Goal: Feedback & Contribution: Contribute content

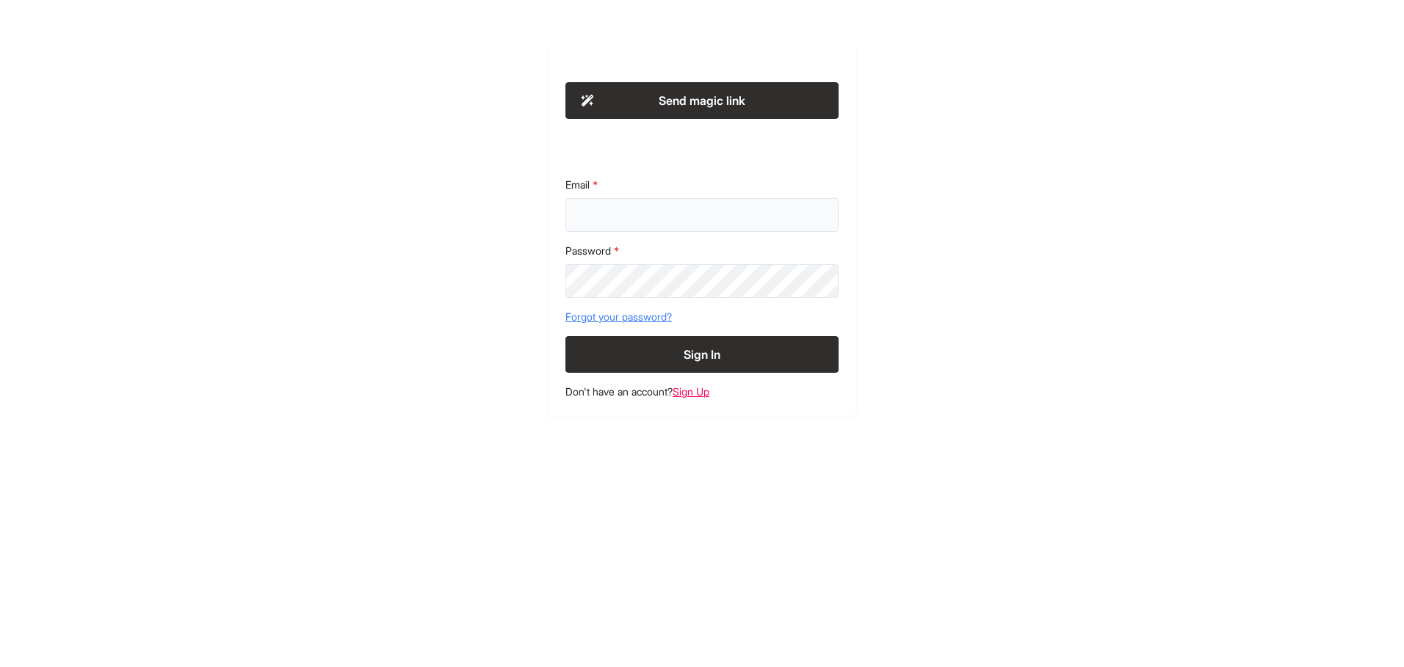
type input "**********"
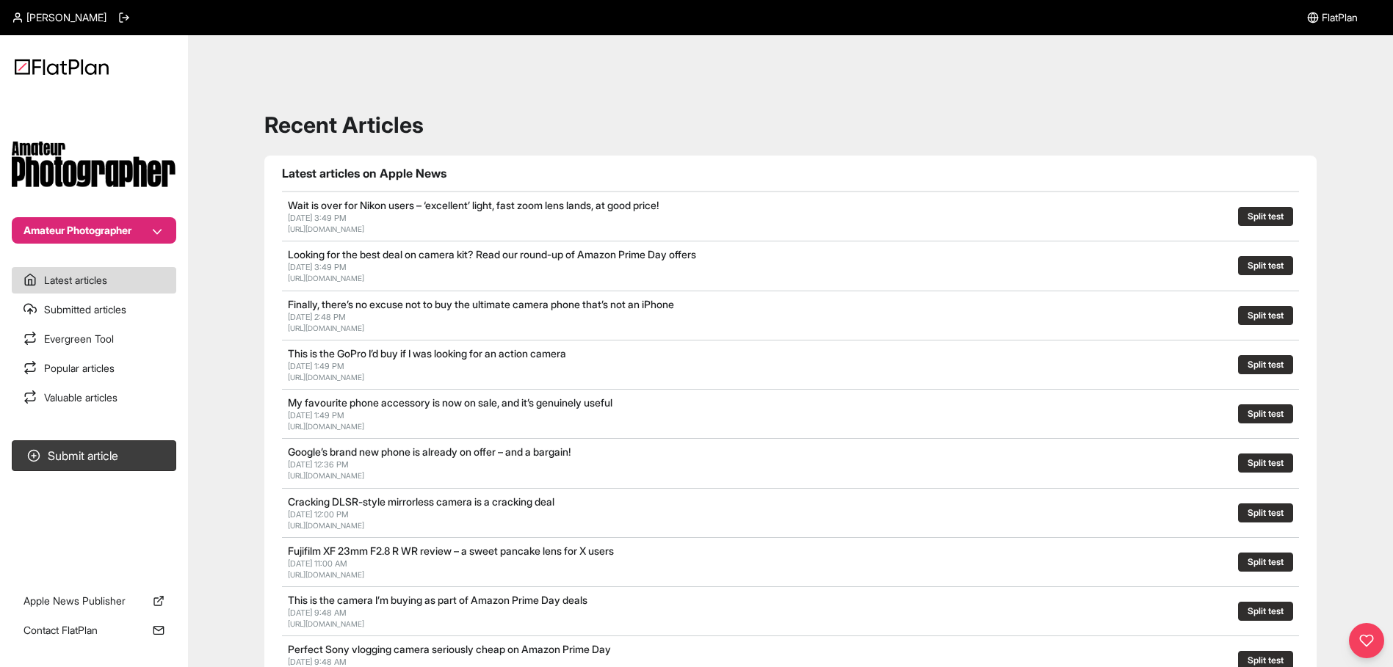
click at [1352, 15] on span "FlatPlan" at bounding box center [1340, 17] width 36 height 15
click at [1322, 16] on span "FlatPlan" at bounding box center [1340, 17] width 36 height 15
click at [59, 17] on span "Ana Sousa" at bounding box center [66, 17] width 80 height 15
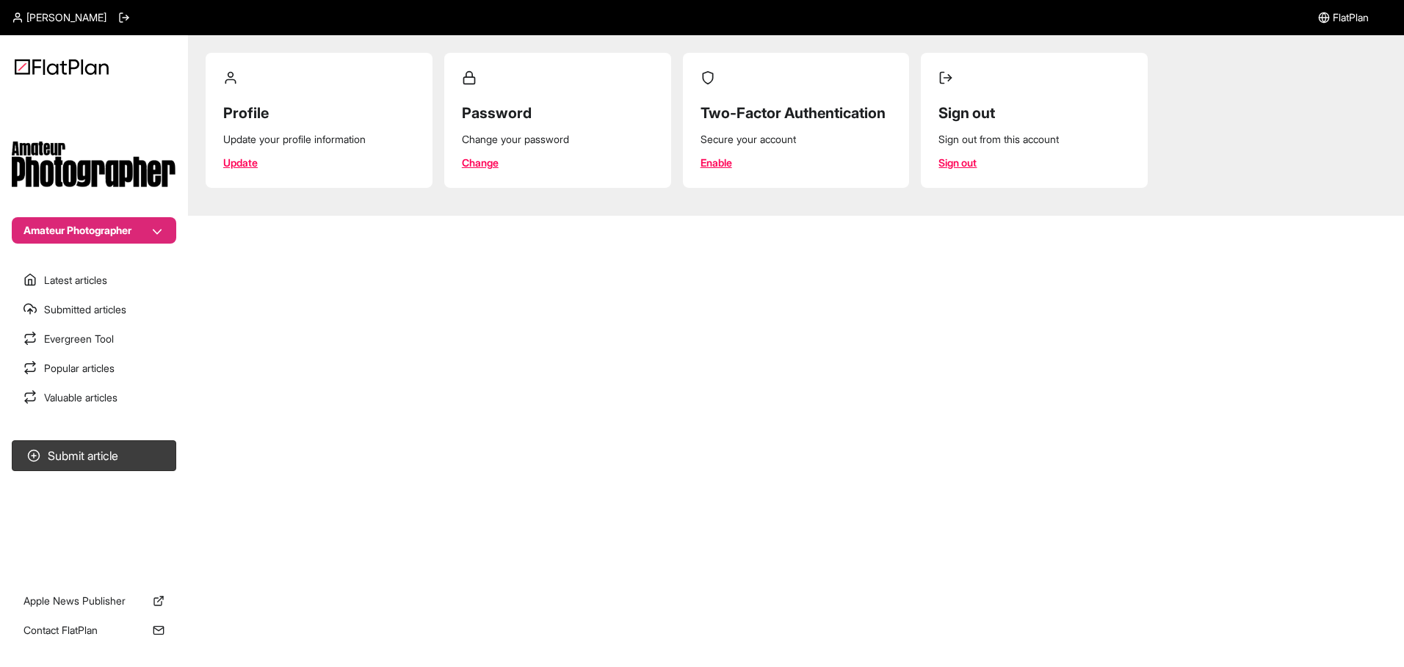
click at [23, 18] on icon at bounding box center [18, 18] width 12 height 12
click at [118, 16] on icon at bounding box center [124, 18] width 12 height 12
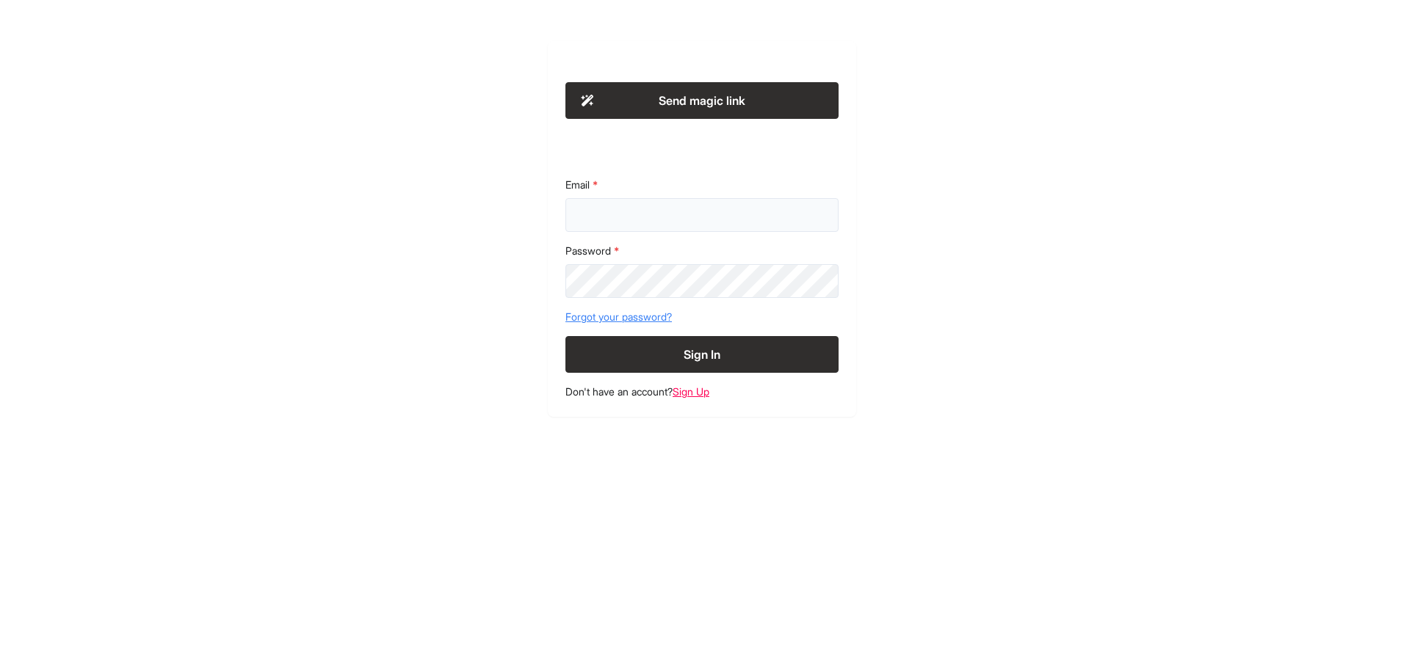
click at [615, 220] on input "Email" at bounding box center [701, 215] width 273 height 34
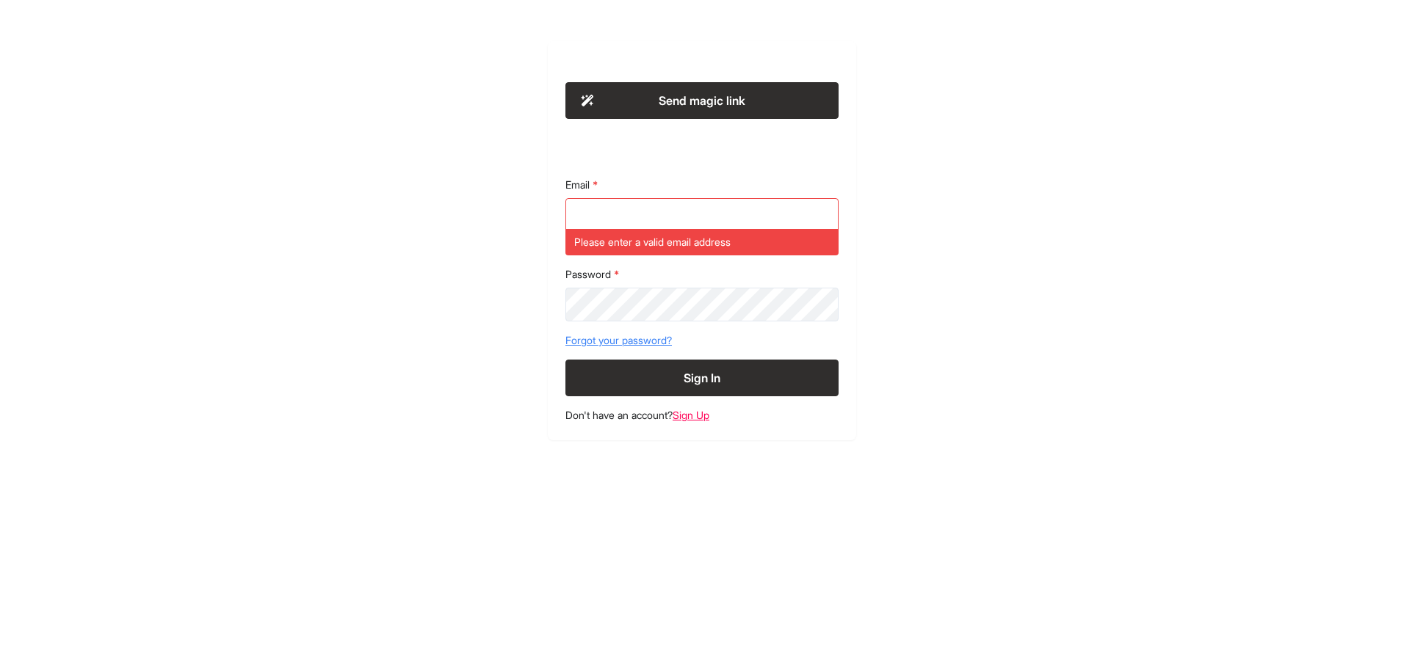
click at [709, 387] on section "Send magic link Email Please enter a valid email address Password Forgot your p…" at bounding box center [702, 240] width 308 height 399
click at [644, 217] on input "Email" at bounding box center [701, 215] width 273 height 34
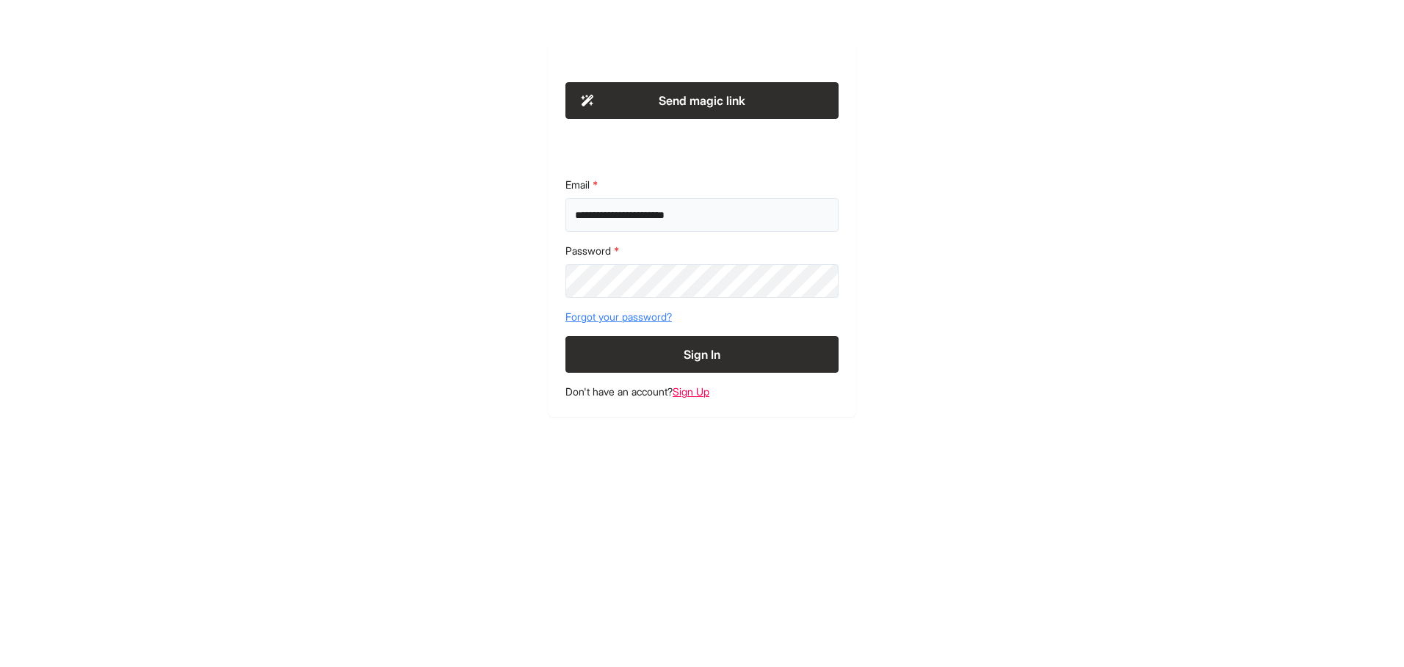
type input "**********"
click at [612, 218] on input "**********" at bounding box center [701, 215] width 273 height 34
type input "**********"
click at [704, 396] on link "Sign Up" at bounding box center [691, 391] width 37 height 12
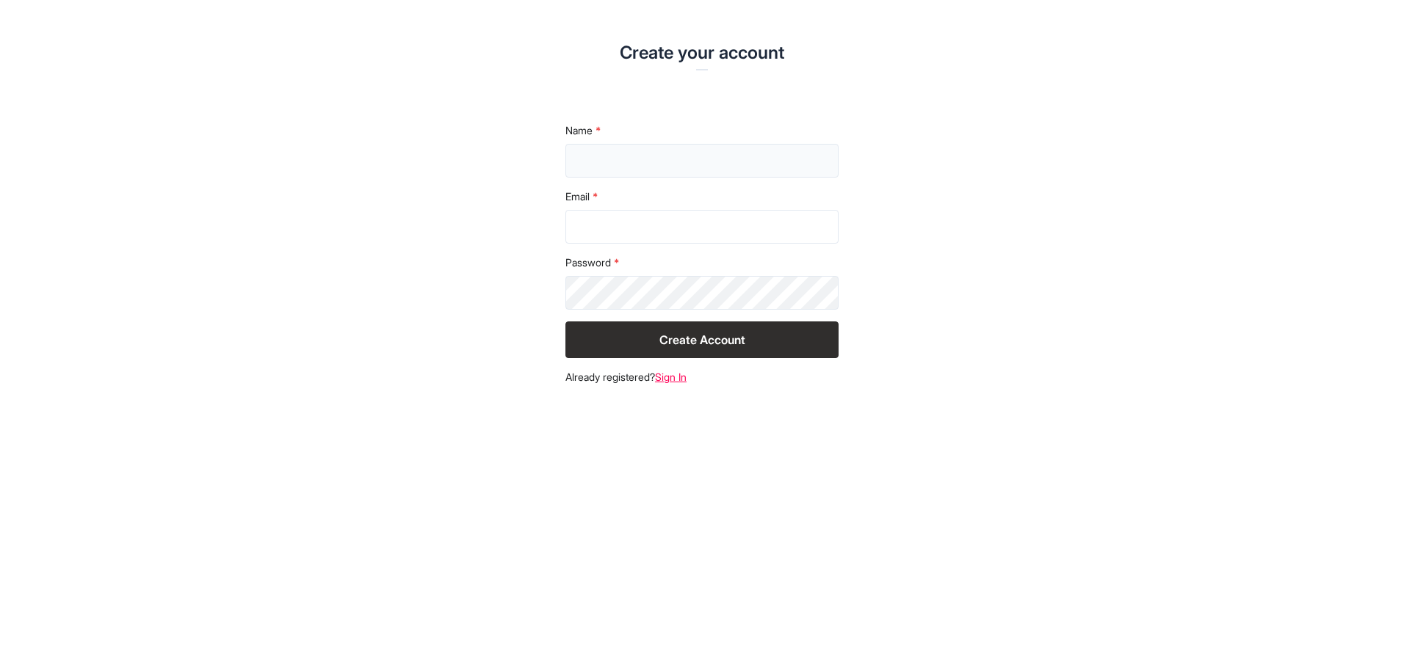
click at [687, 160] on input "text" at bounding box center [701, 161] width 273 height 34
type input "**********"
click at [703, 343] on button "Create Account" at bounding box center [701, 340] width 273 height 37
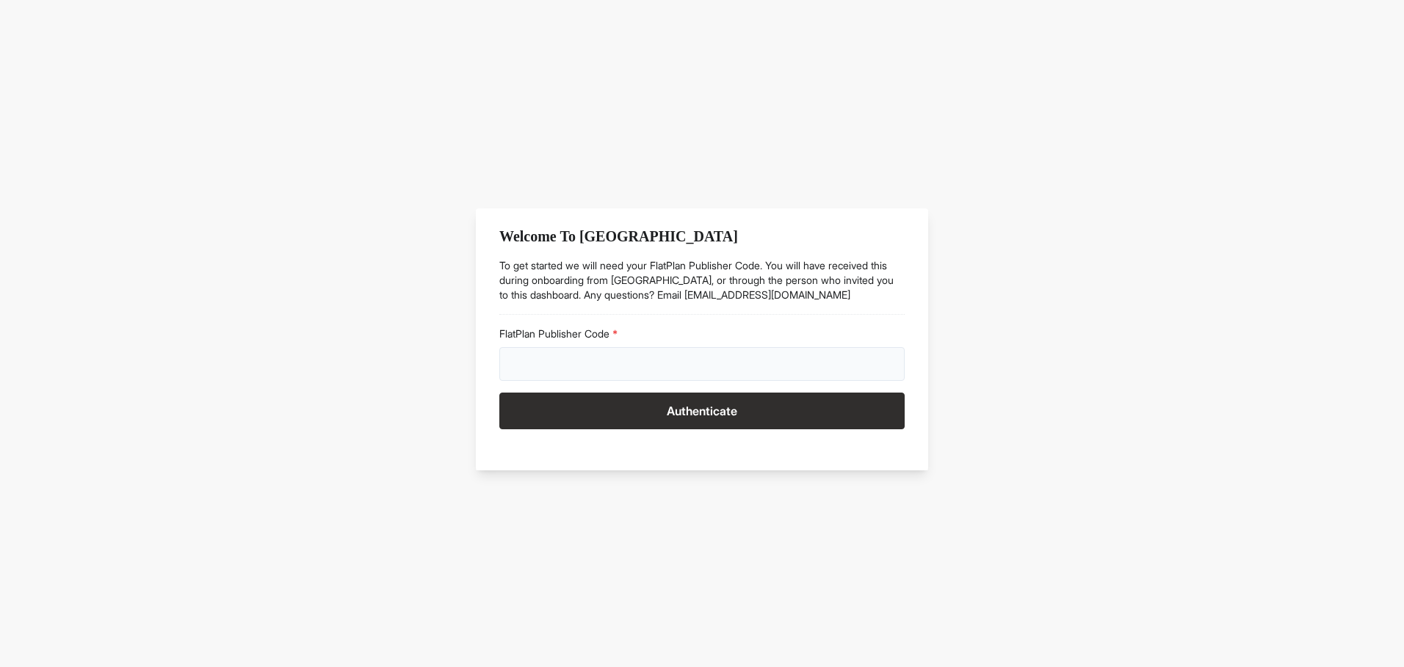
click at [659, 368] on input "FlatPlan Publisher Code" at bounding box center [701, 364] width 405 height 34
paste input "****"
type input "****"
click at [663, 402] on button "Authenticate" at bounding box center [701, 411] width 405 height 37
click at [549, 367] on input "FlatPlan Publisher Code" at bounding box center [701, 364] width 405 height 34
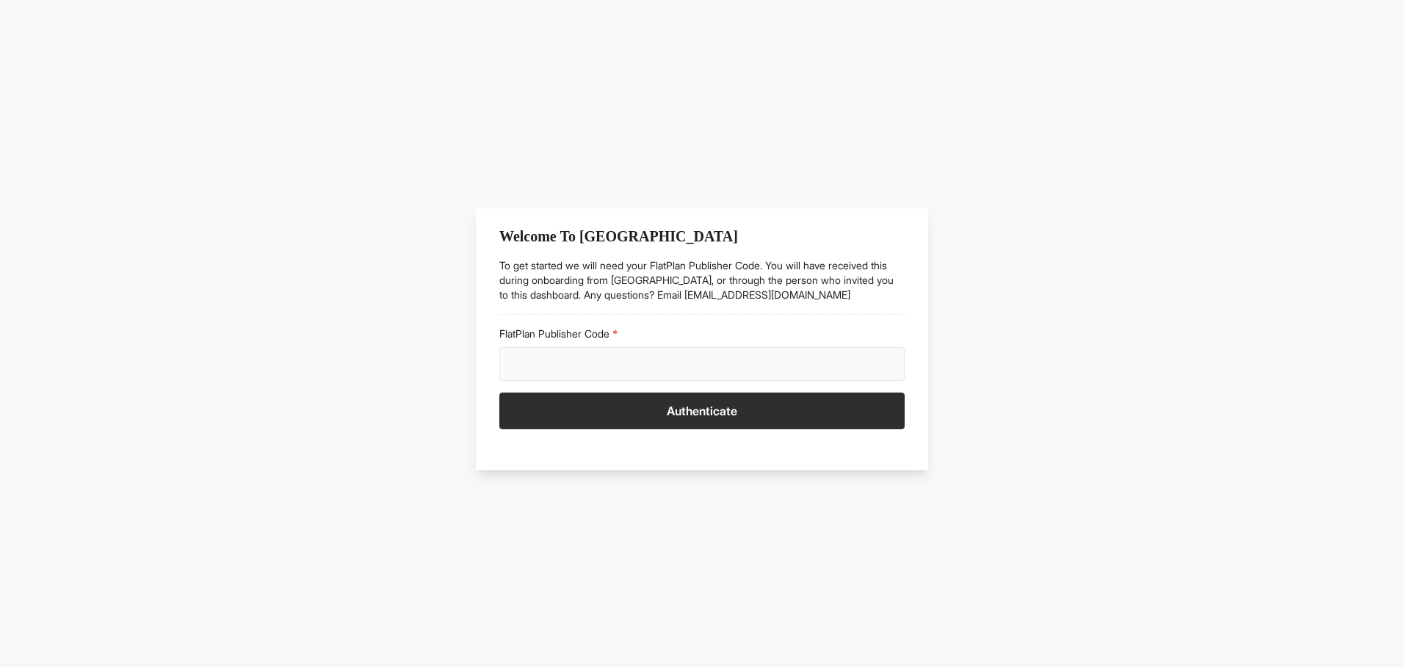
paste input "****"
type input "****"
click at [648, 409] on button "Authenticate" at bounding box center [701, 411] width 405 height 37
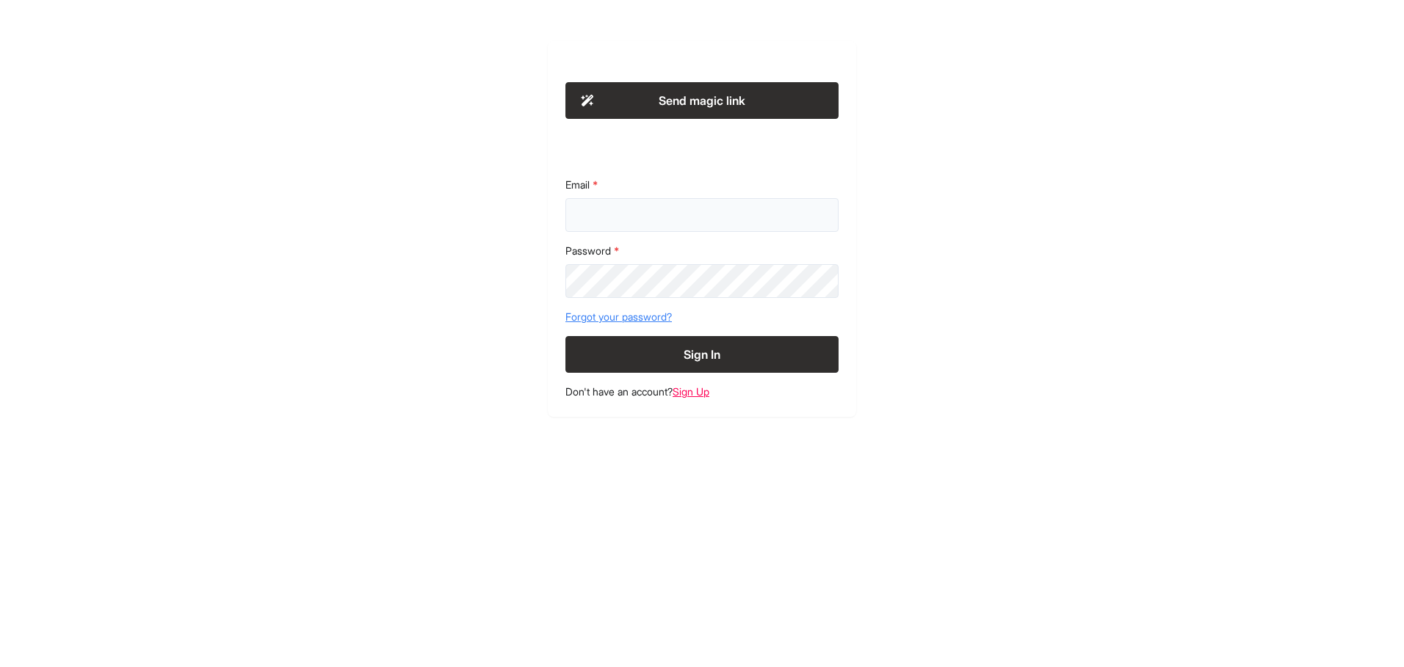
type input "**********"
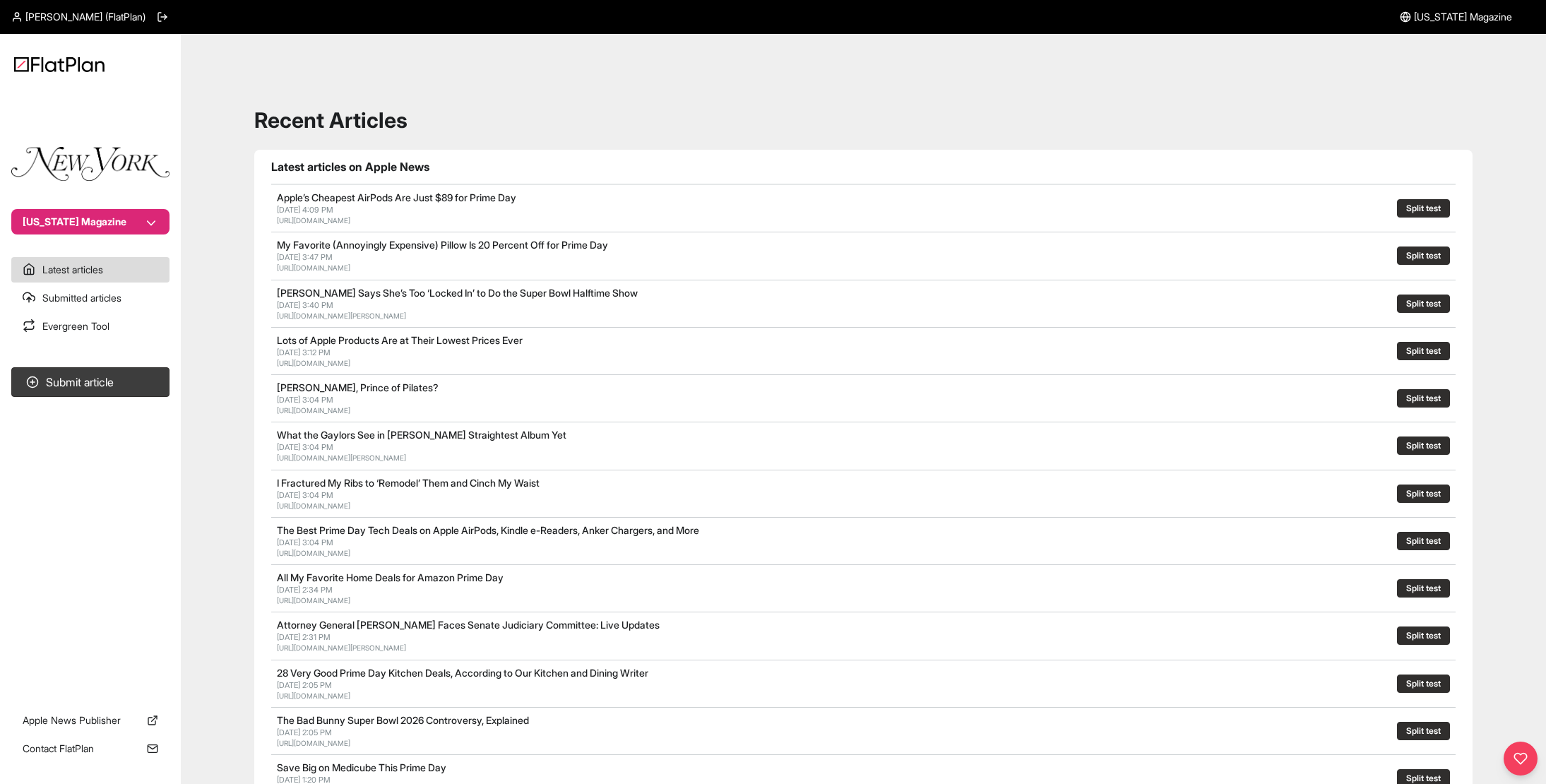
click at [567, 108] on h1 "Recent Articles" at bounding box center [863, 120] width 1219 height 25
click at [92, 380] on button "Submit article" at bounding box center [90, 382] width 158 height 30
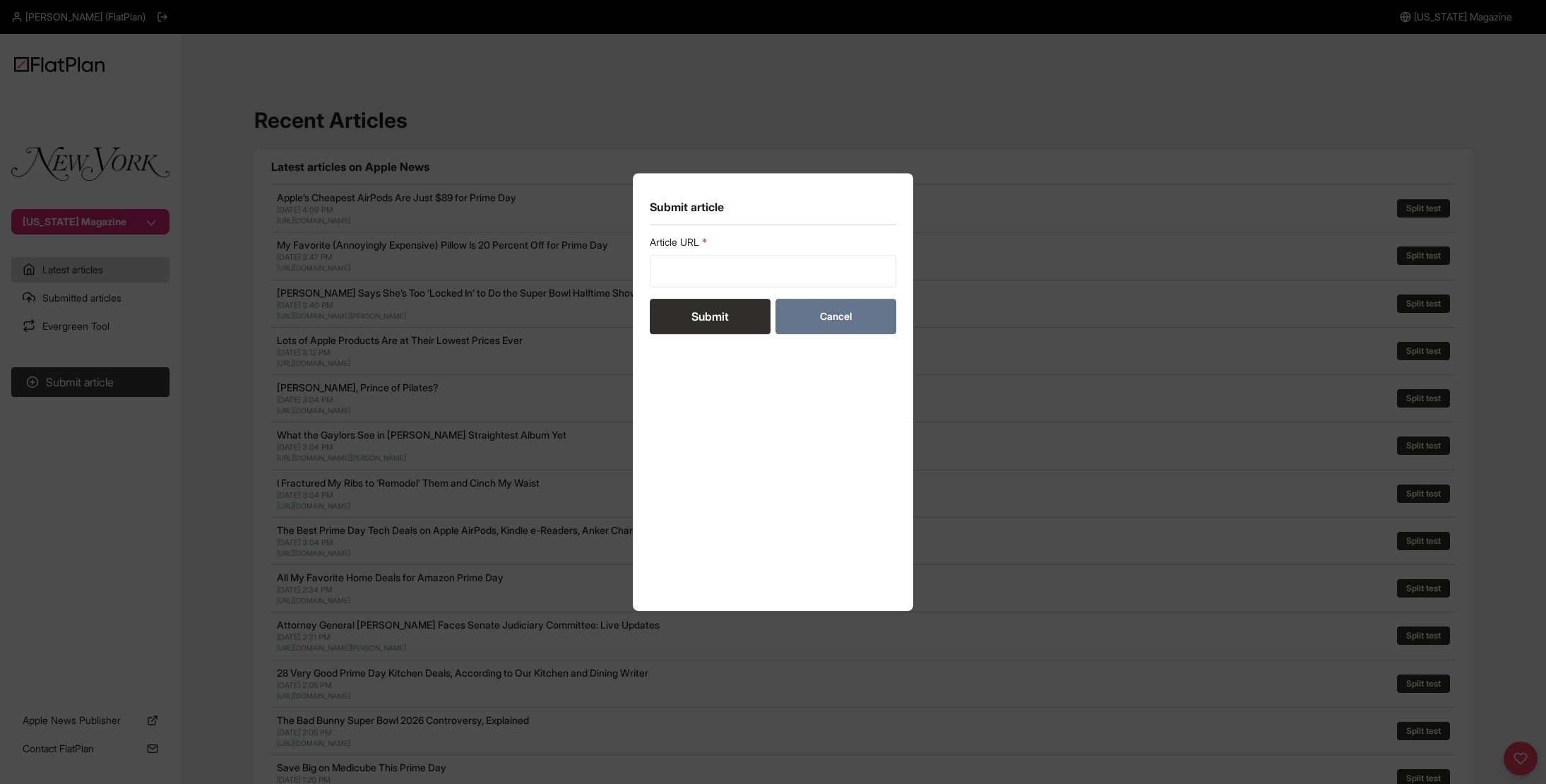
click at [813, 315] on button "Cancel" at bounding box center [836, 316] width 121 height 36
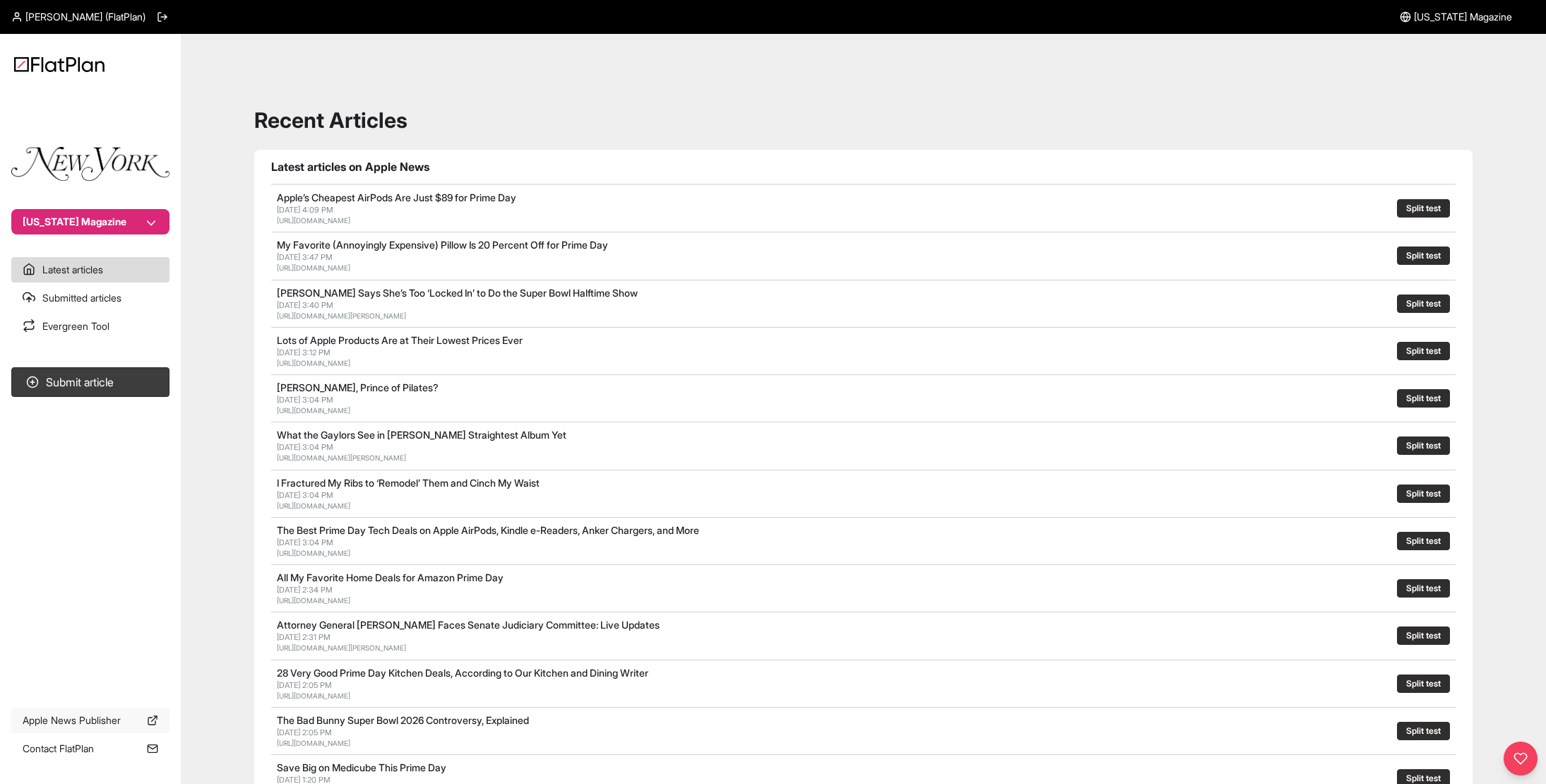
click at [155, 642] on line at bounding box center [154, 719] width 5 height 5
click at [97, 380] on button "Submit article" at bounding box center [90, 382] width 158 height 30
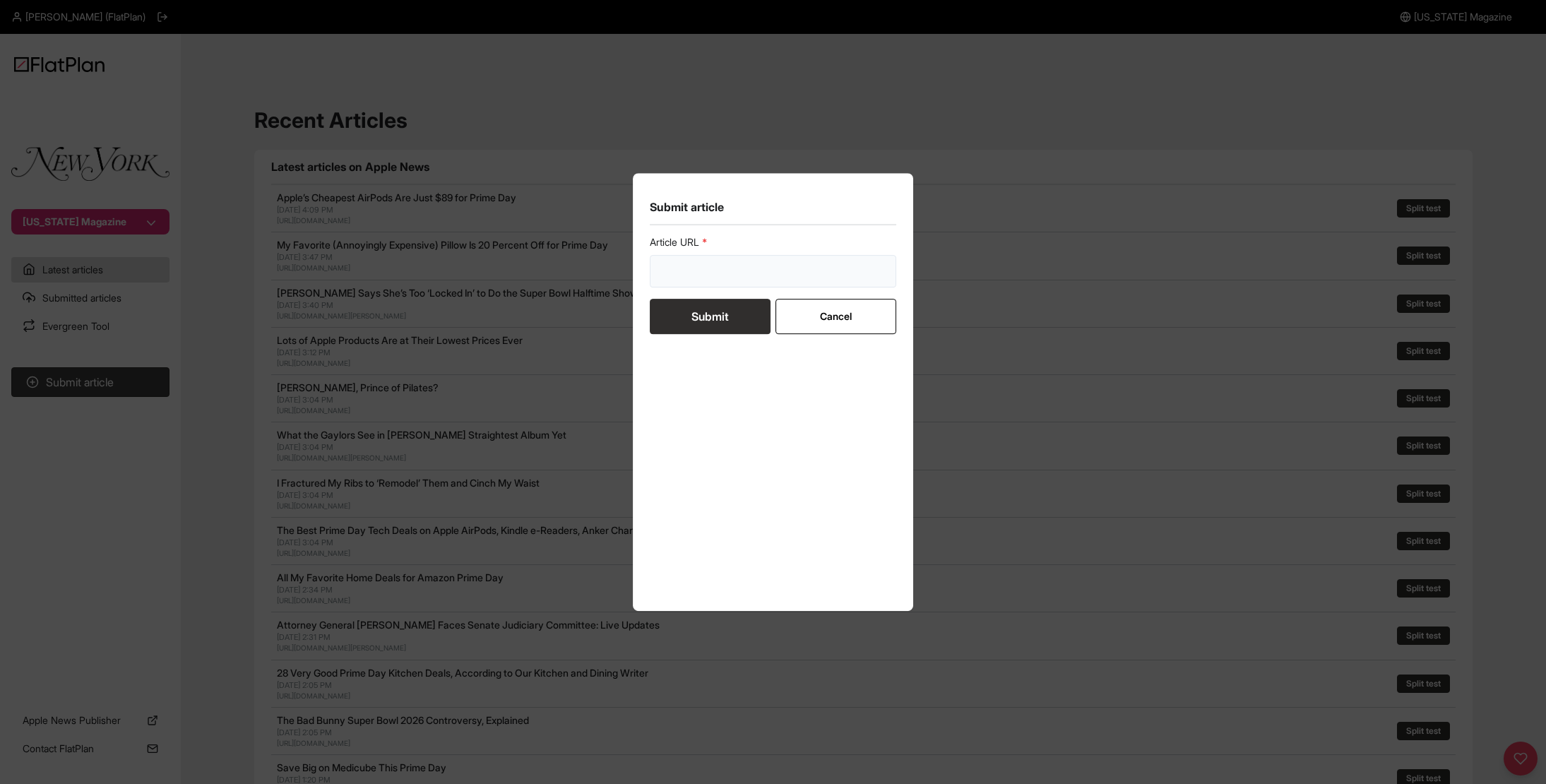
click at [807, 273] on input "url" at bounding box center [773, 271] width 247 height 33
paste input "[URL][DOMAIN_NAME]"
type input "[URL][DOMAIN_NAME]"
click at [717, 317] on button "Submit" at bounding box center [711, 316] width 121 height 36
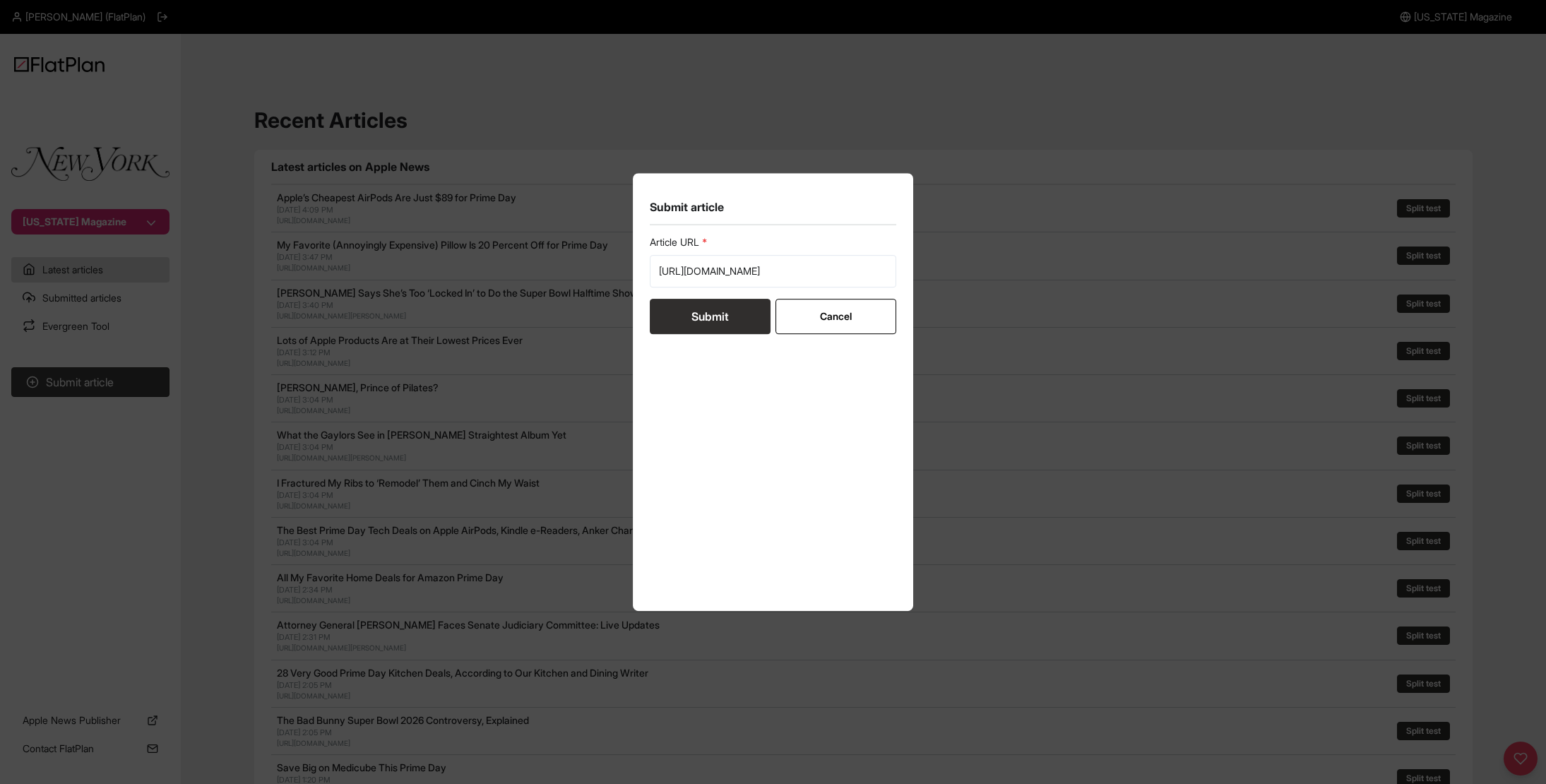
scroll to position [0, 0]
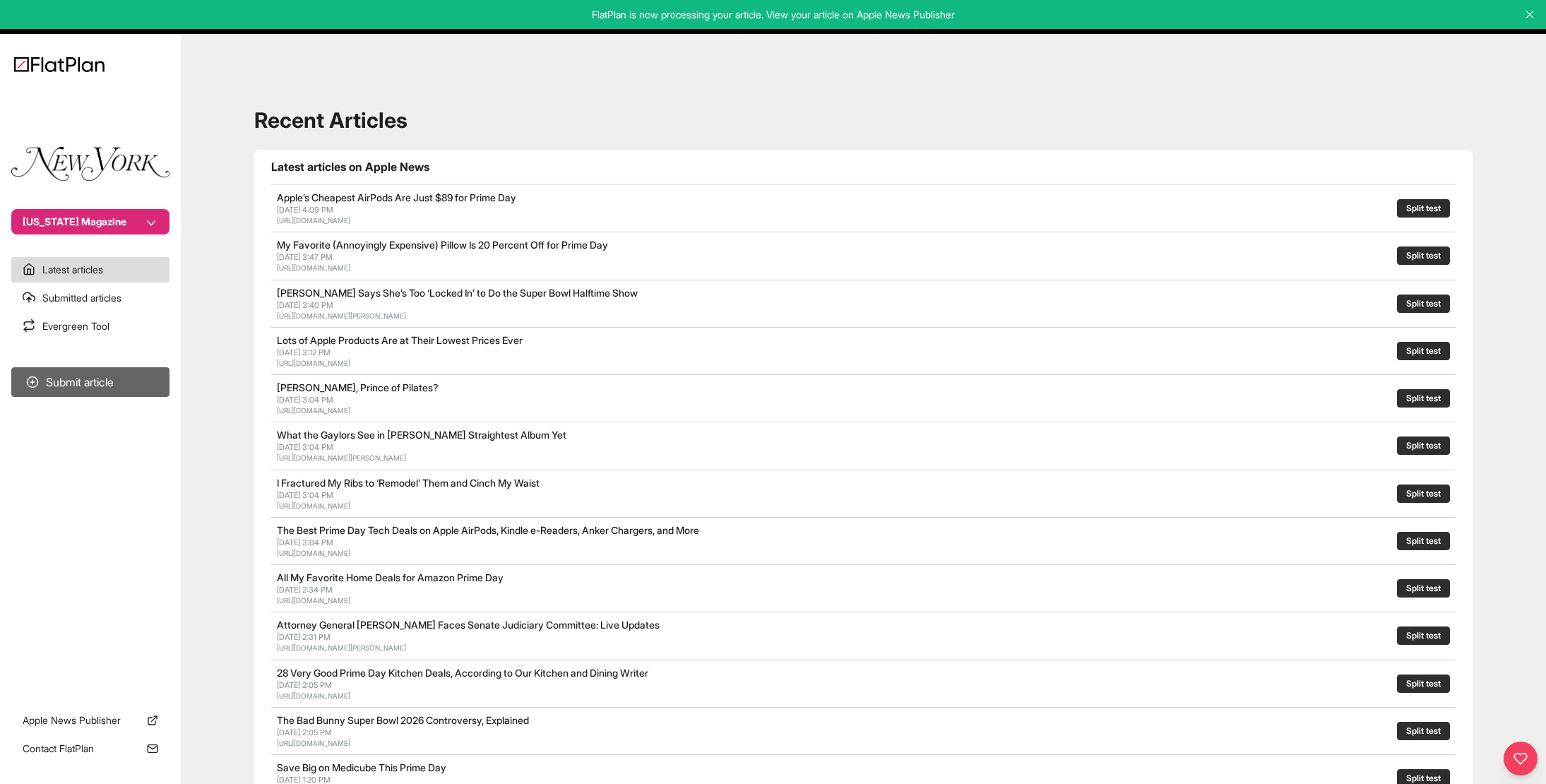
click at [103, 387] on button "Submit article" at bounding box center [90, 382] width 158 height 30
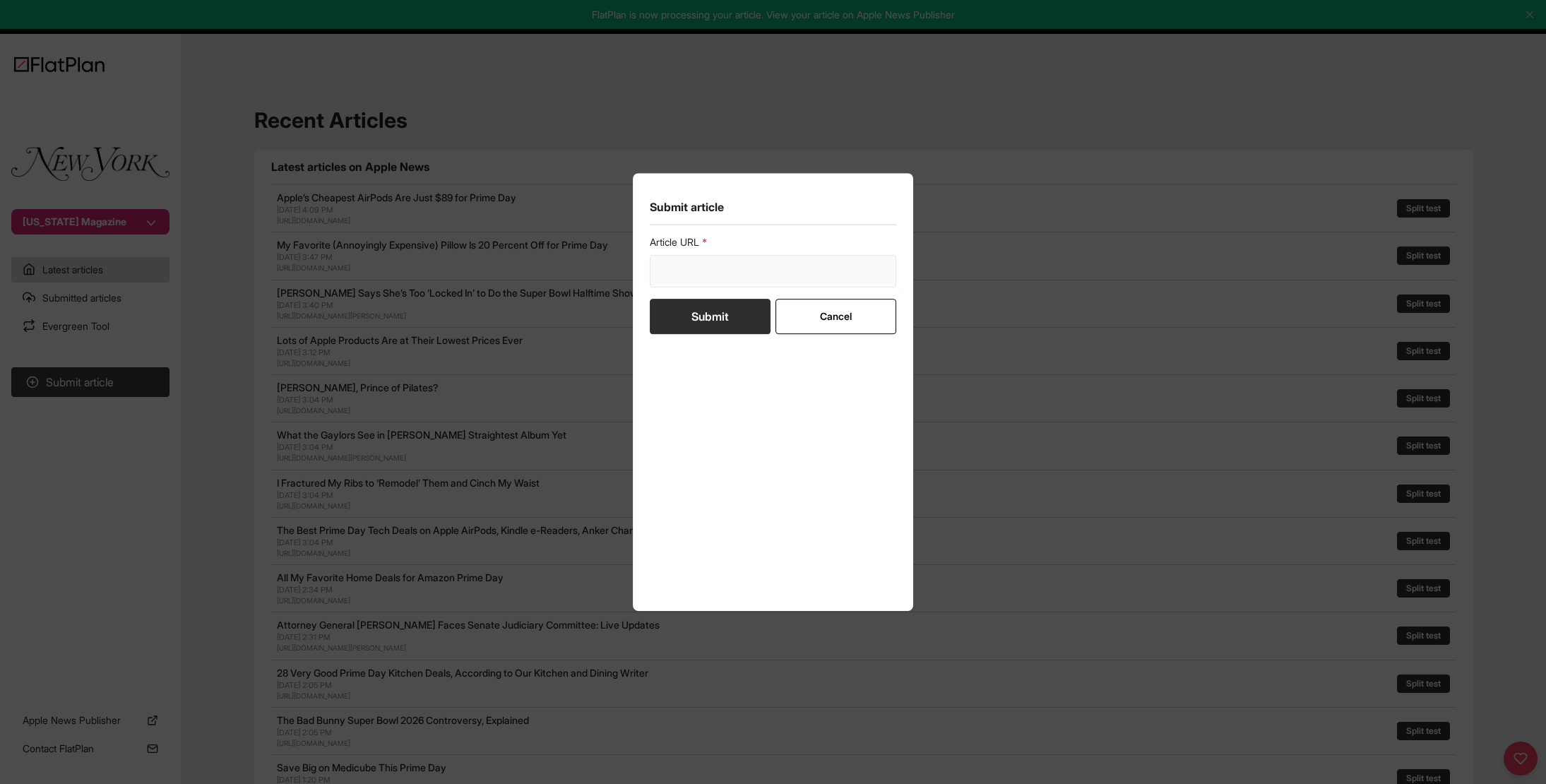
click at [801, 272] on input "url" at bounding box center [773, 271] width 247 height 33
paste input "[URL][DOMAIN_NAME]"
click at [735, 309] on form "Article URL [URL][DOMAIN_NAME] Submit Cancel" at bounding box center [773, 285] width 247 height 99
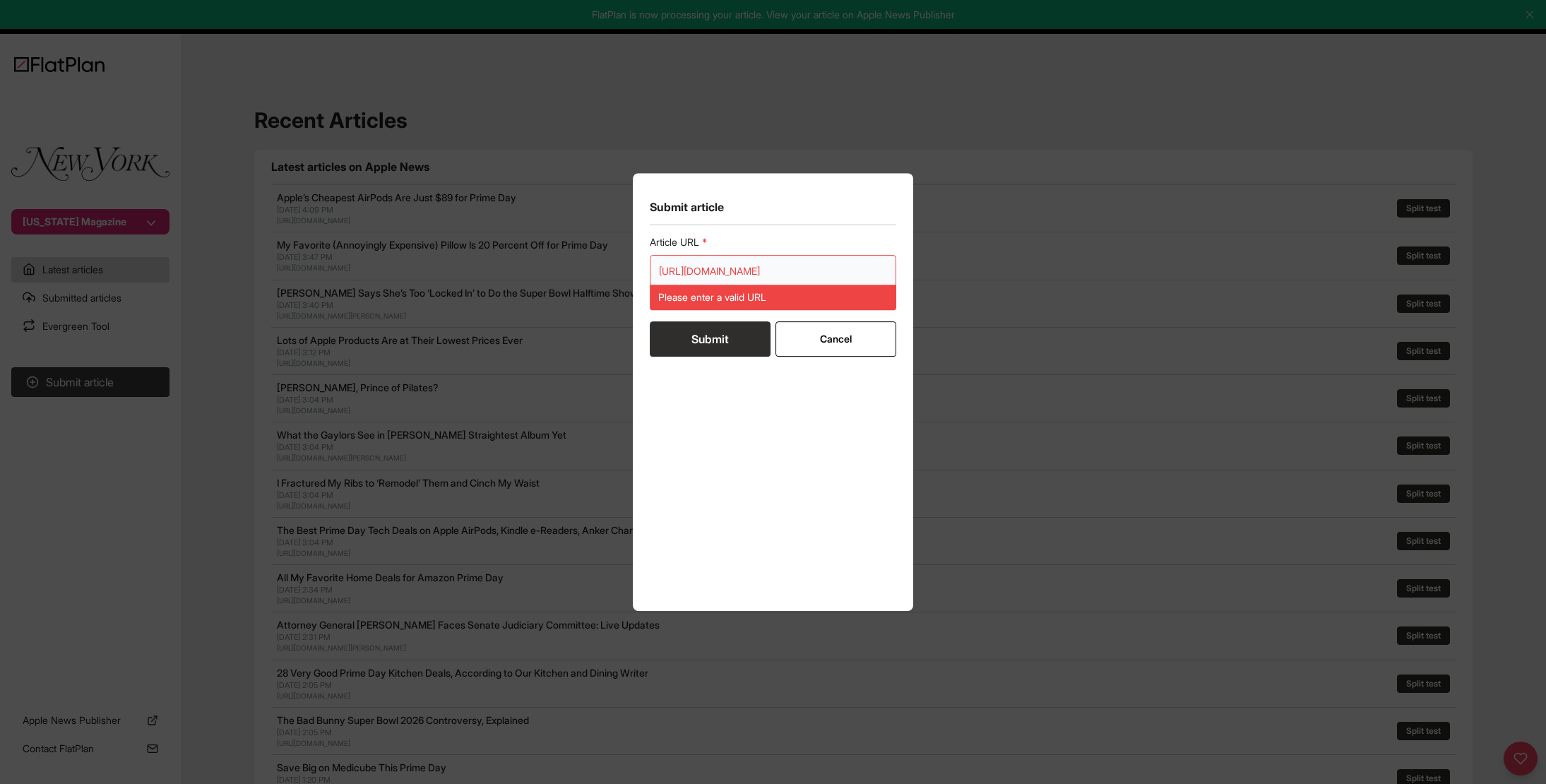
click at [759, 268] on input "[URL][DOMAIN_NAME]" at bounding box center [773, 271] width 247 height 33
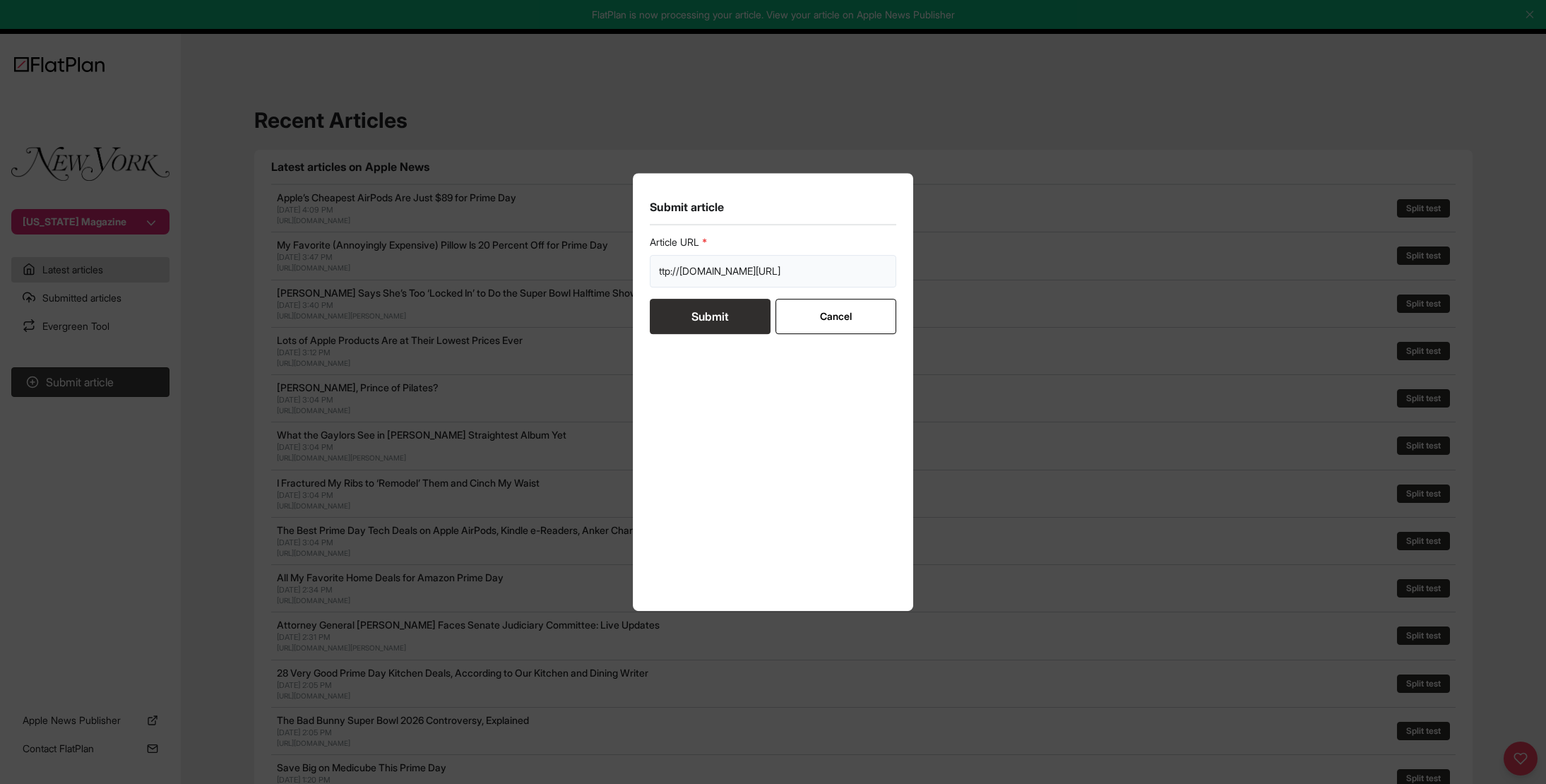
type input "[URL][DOMAIN_NAME]"
click at [650, 299] on button "Submit" at bounding box center [711, 316] width 121 height 36
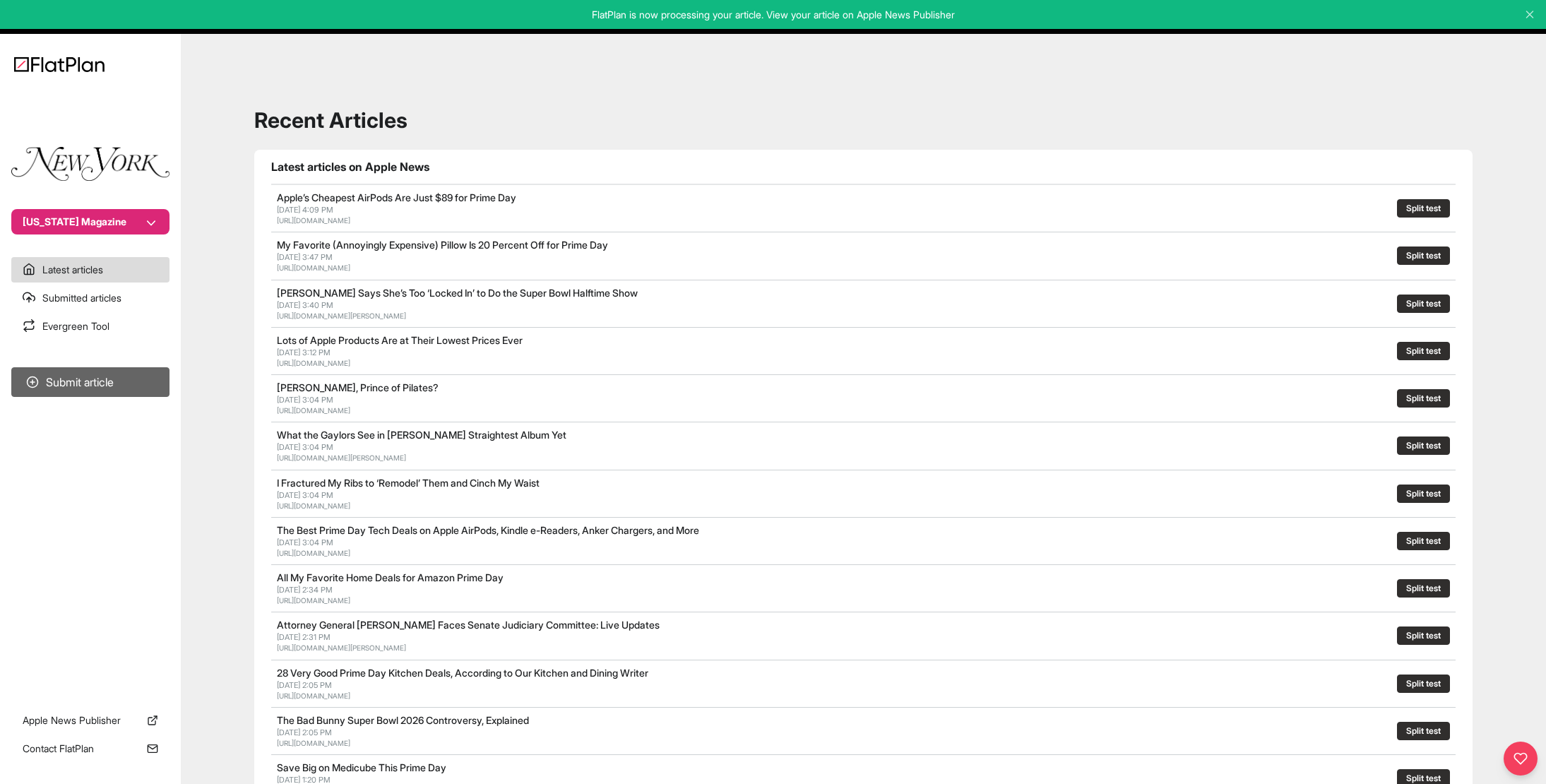
click at [105, 384] on button "Submit article" at bounding box center [90, 382] width 158 height 30
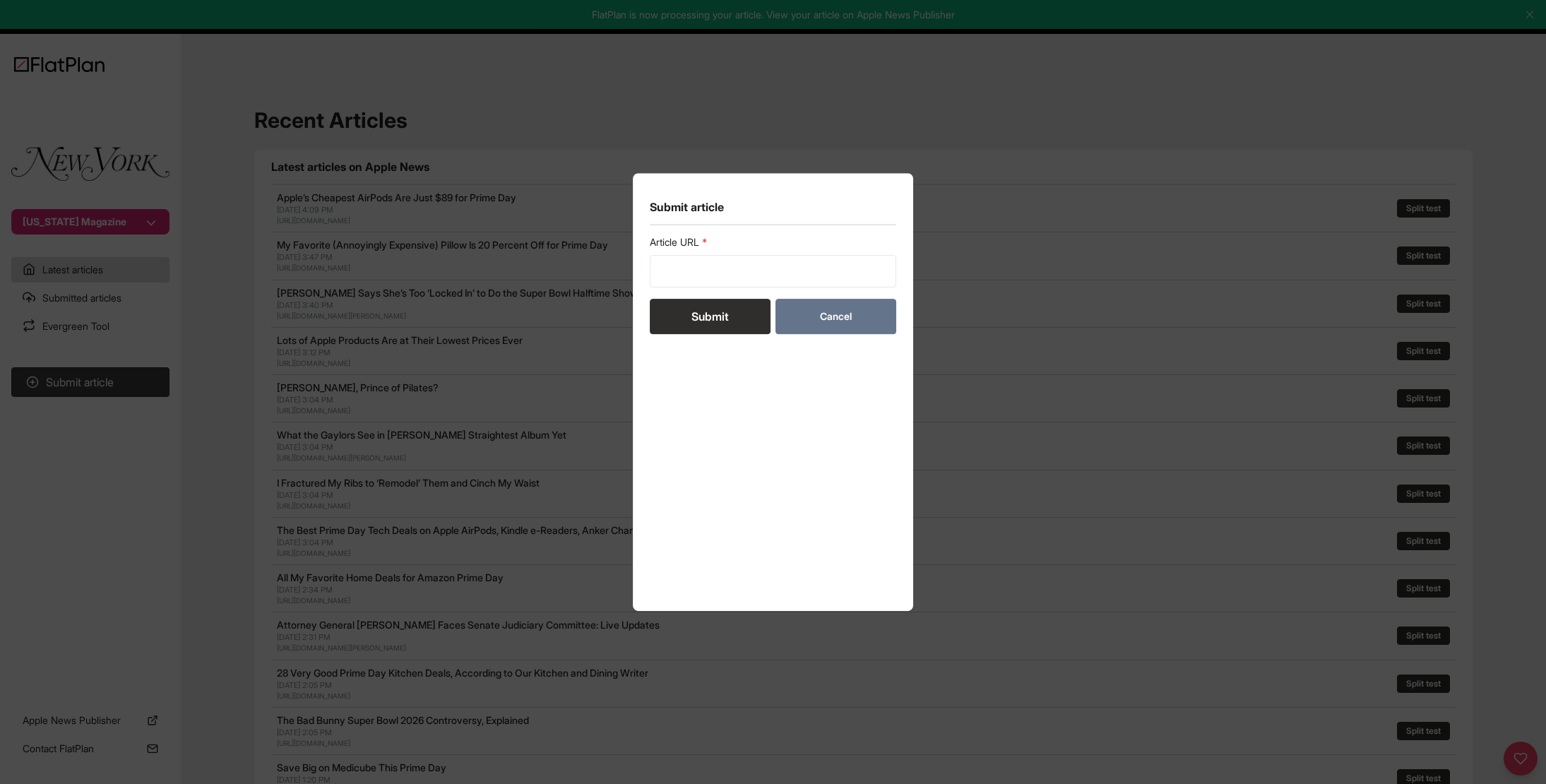
click at [858, 321] on button "Cancel" at bounding box center [836, 316] width 121 height 36
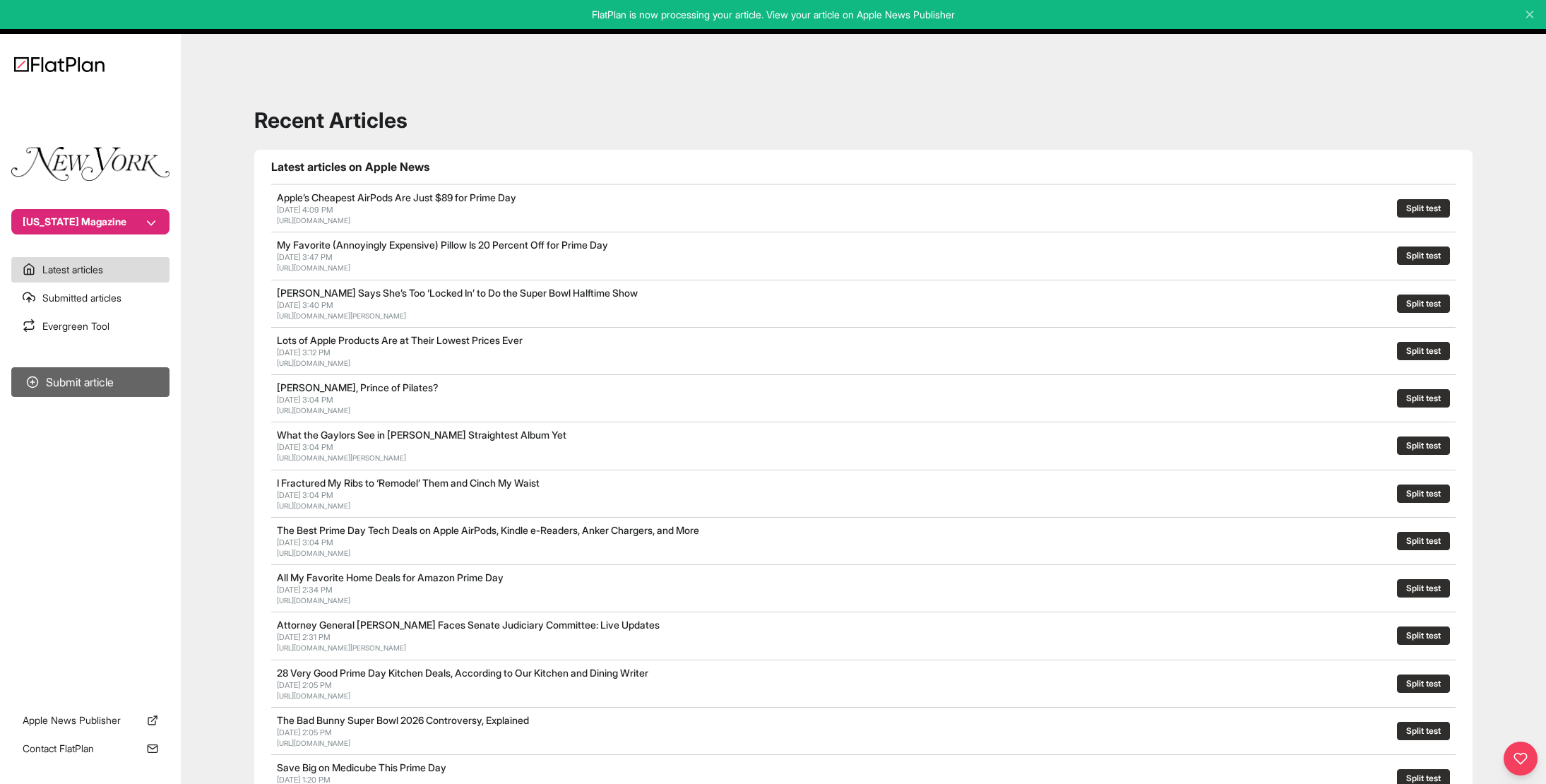
click at [76, 385] on button "Submit article" at bounding box center [90, 382] width 158 height 30
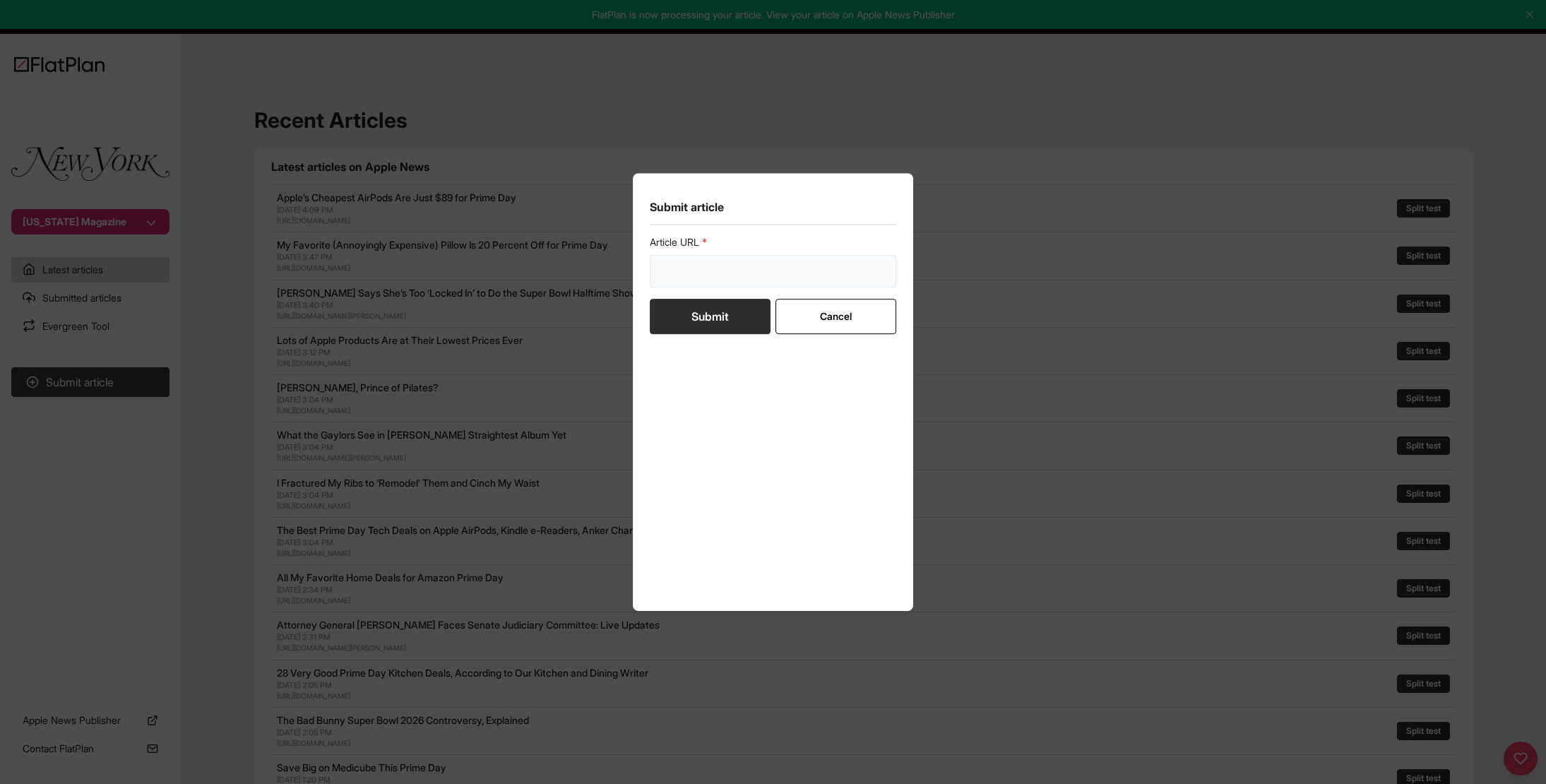
click at [684, 272] on input "url" at bounding box center [773, 271] width 247 height 33
paste input "[URL][DOMAIN_NAME][PERSON_NAME][PERSON_NAME]"
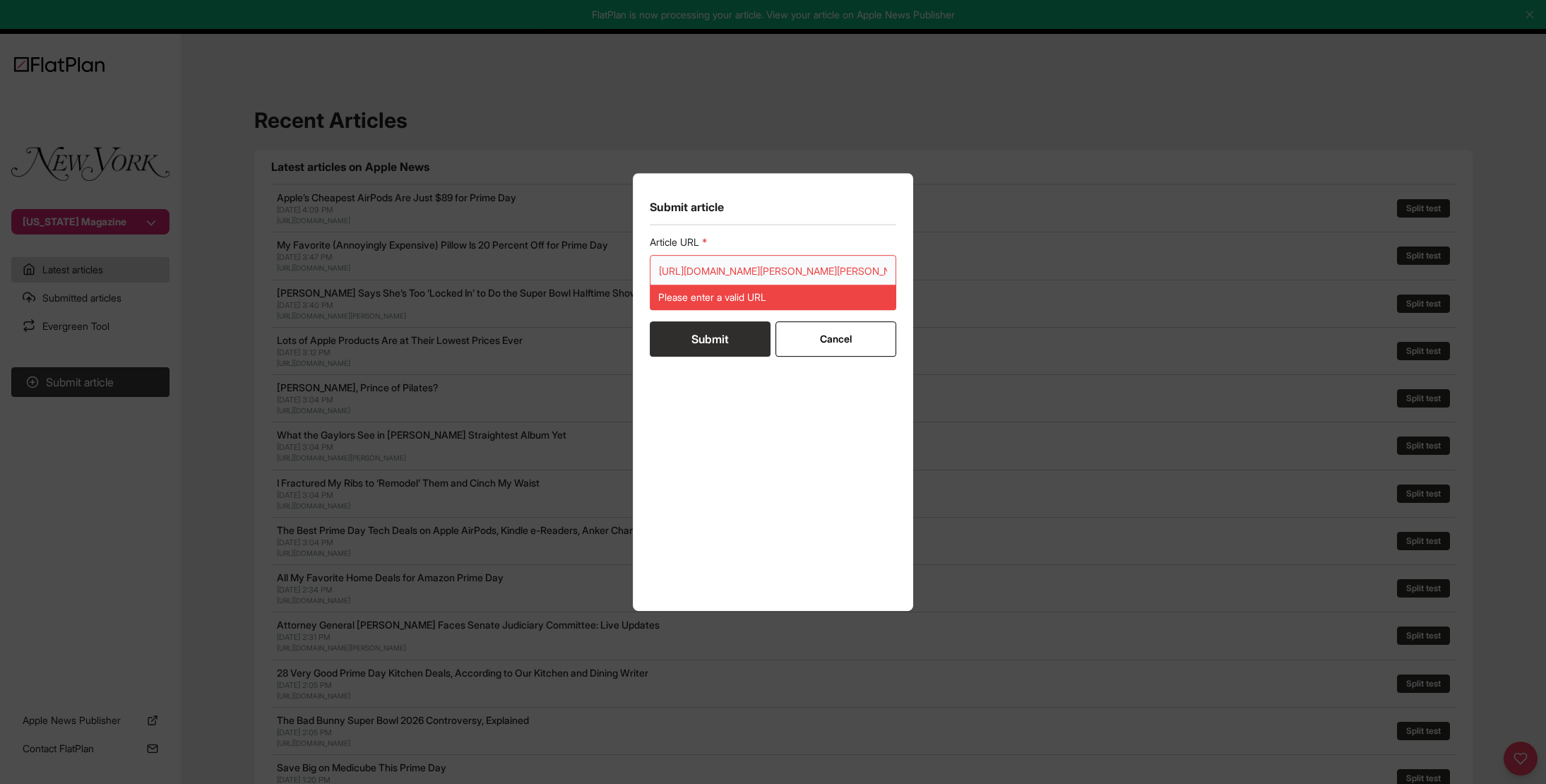
click at [812, 277] on input "[URL][DOMAIN_NAME][PERSON_NAME][PERSON_NAME]" at bounding box center [773, 271] width 247 height 33
click at [661, 272] on input "[URL][DOMAIN_NAME][PERSON_NAME][PERSON_NAME]" at bounding box center [773, 271] width 247 height 33
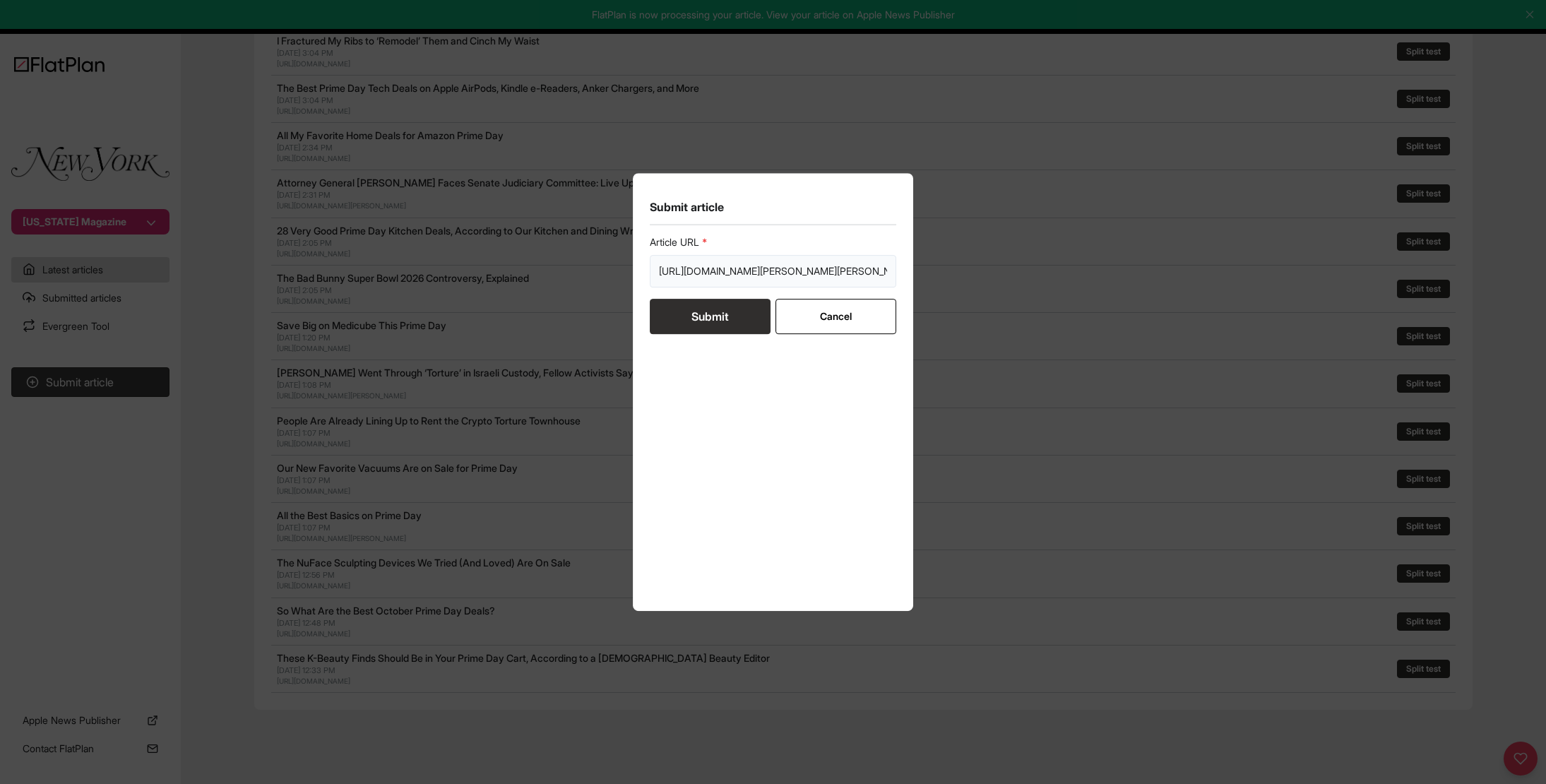
scroll to position [459, 0]
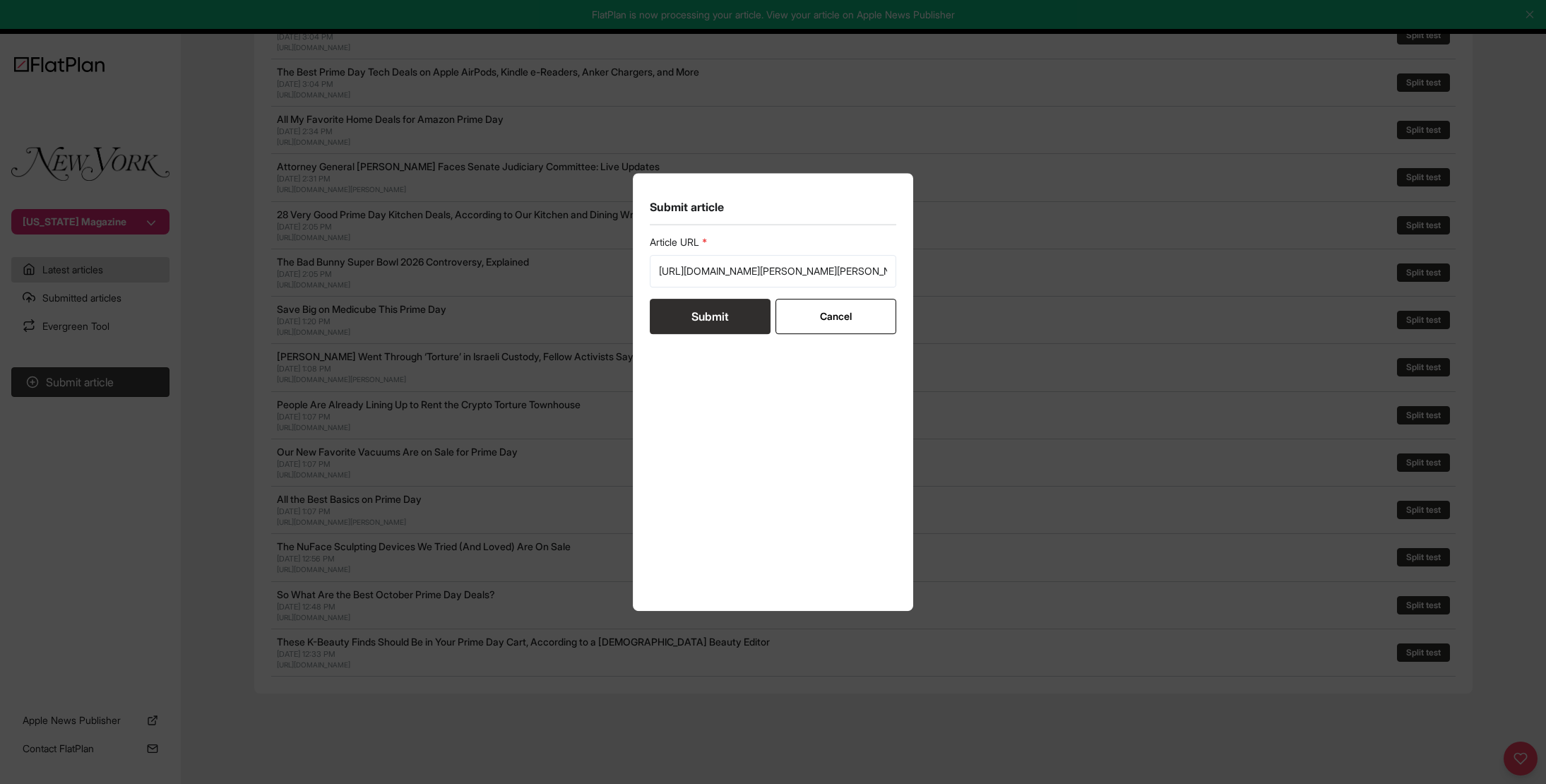
click at [711, 316] on form "Article URL [URL][DOMAIN_NAME][PERSON_NAME][PERSON_NAME] Submit Cancel" at bounding box center [773, 285] width 247 height 99
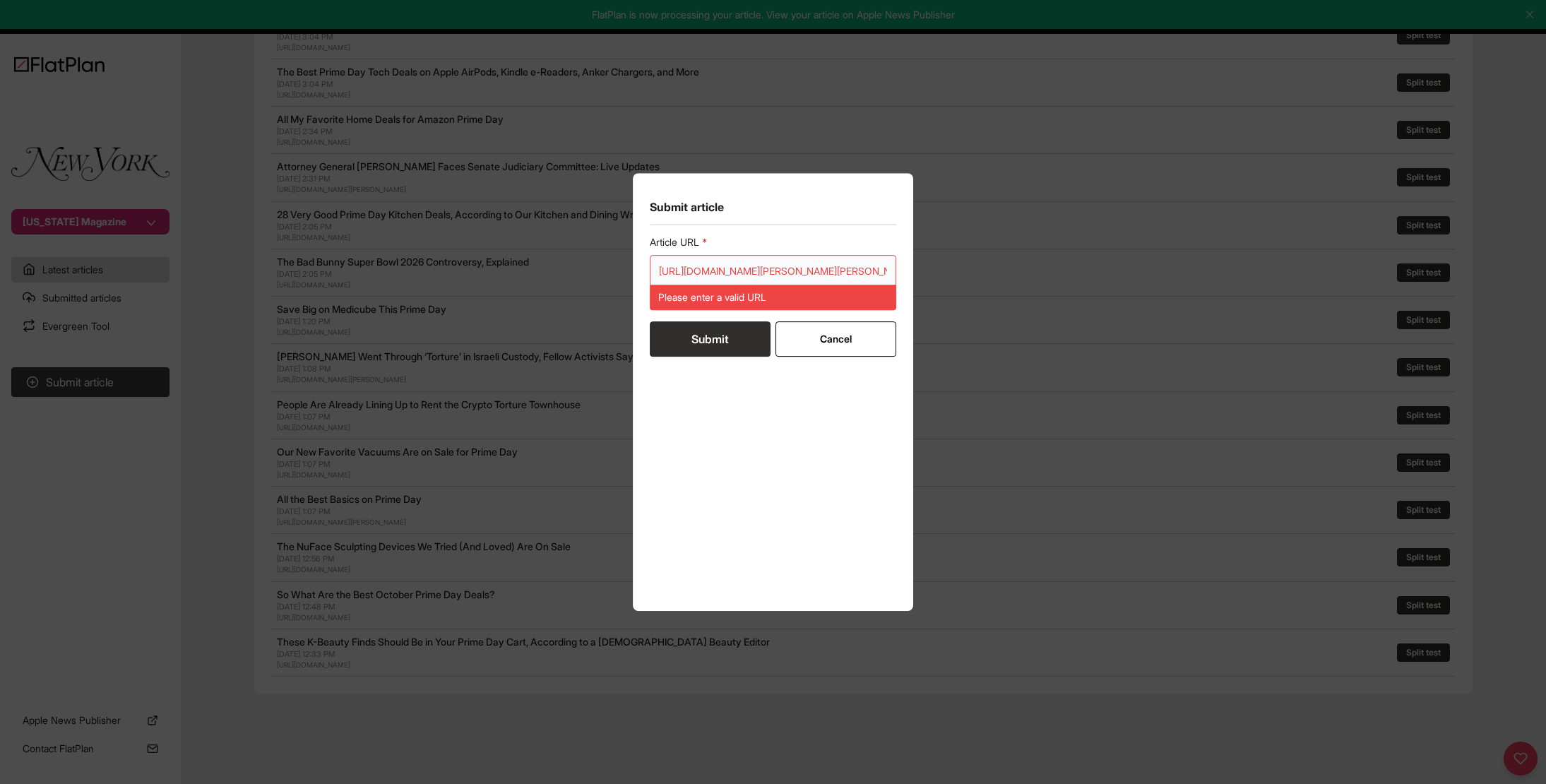
click at [734, 263] on input "[URL][DOMAIN_NAME][PERSON_NAME][PERSON_NAME]" at bounding box center [773, 271] width 247 height 33
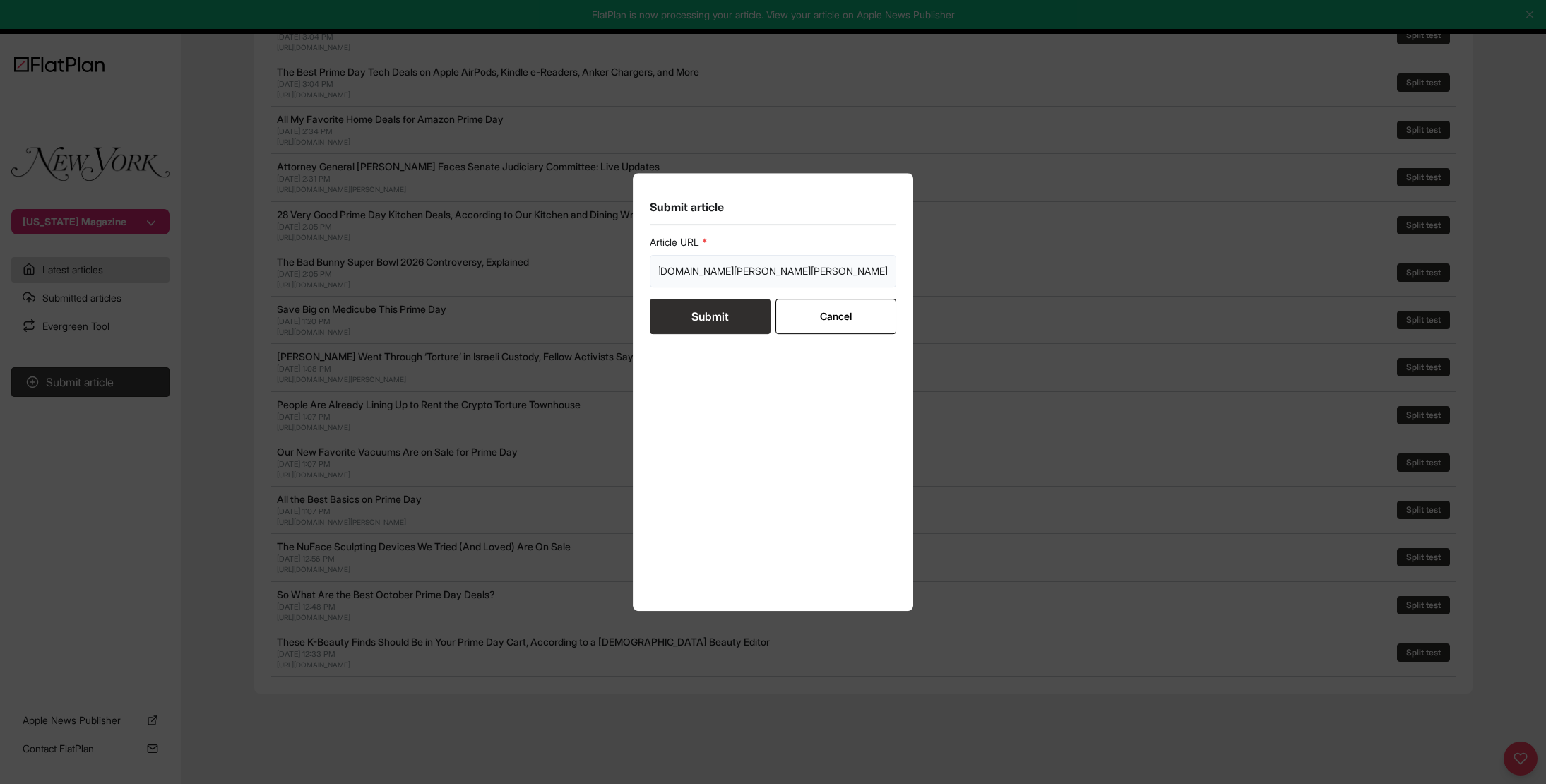
scroll to position [0, 191]
click at [711, 316] on form "Article URL [URL][DOMAIN_NAME][PERSON_NAME][PERSON_NAME] Submit Cancel" at bounding box center [773, 285] width 247 height 99
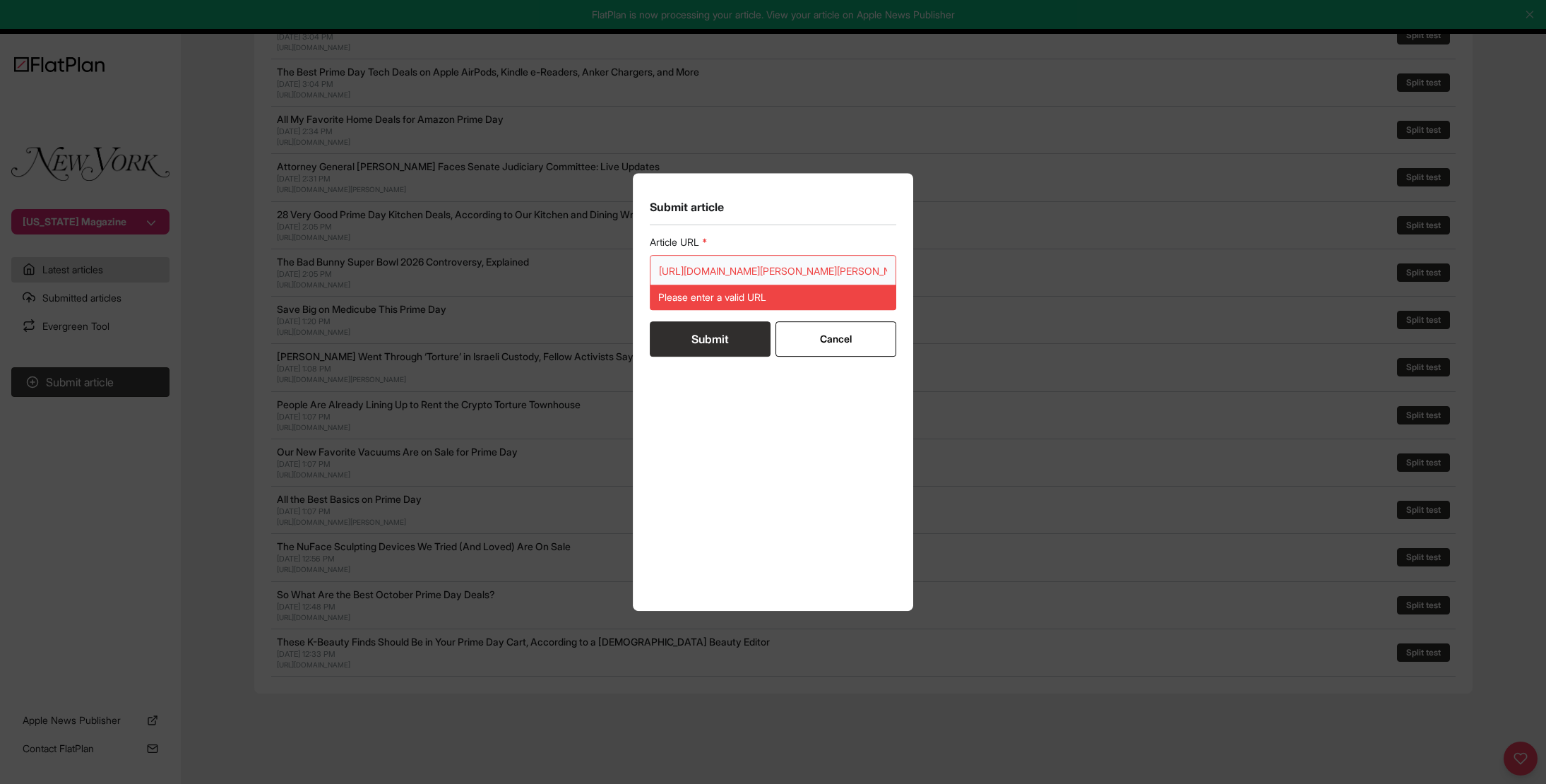
click at [733, 273] on input "[URL][DOMAIN_NAME][PERSON_NAME][PERSON_NAME]" at bounding box center [773, 271] width 247 height 33
click at [676, 272] on input "[URL][DOMAIN_NAME][PERSON_NAME][PERSON_NAME]" at bounding box center [773, 271] width 247 height 33
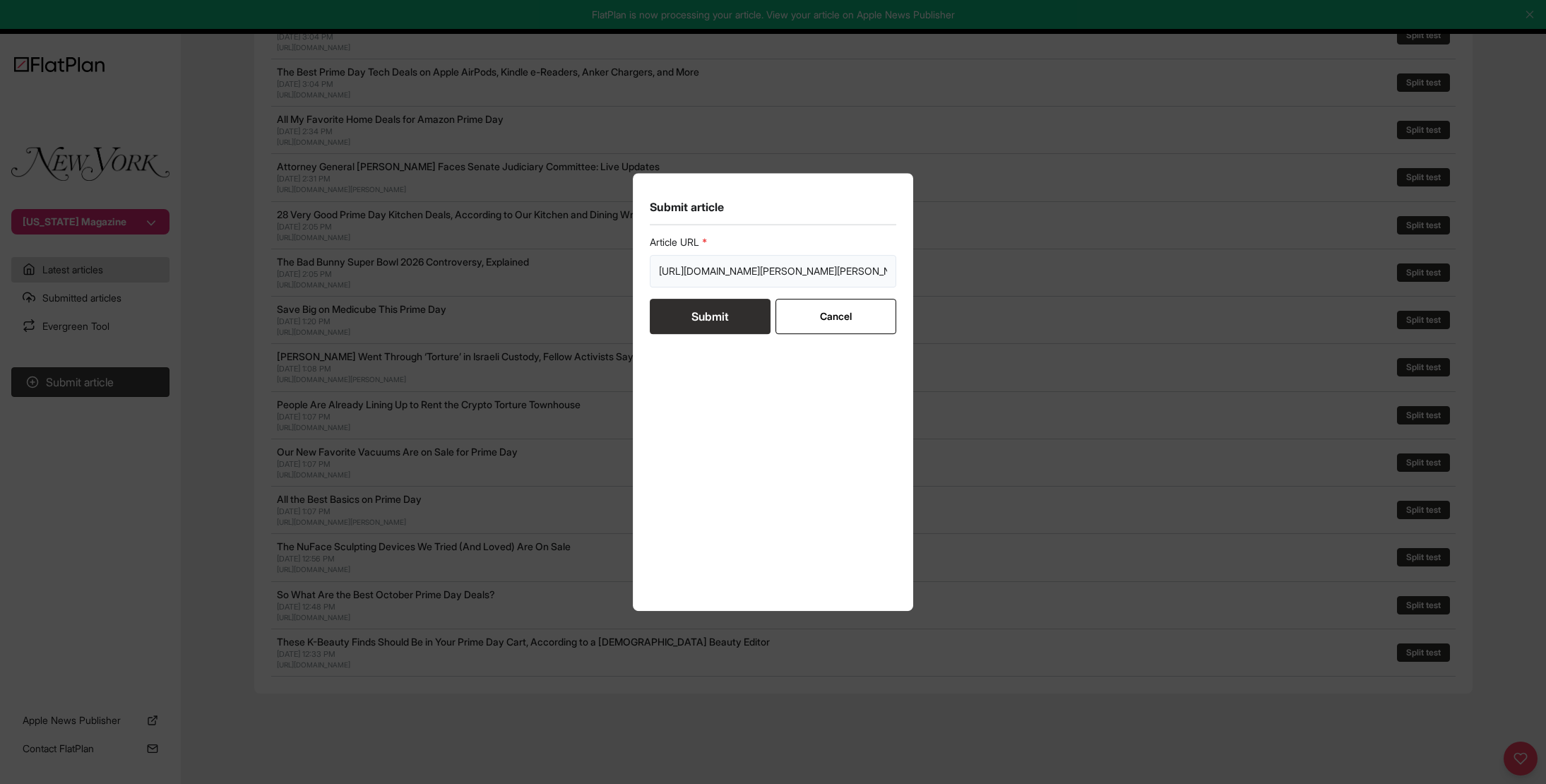
type input "[URL][DOMAIN_NAME][PERSON_NAME][PERSON_NAME]"
click at [727, 313] on button "Submit" at bounding box center [711, 316] width 121 height 36
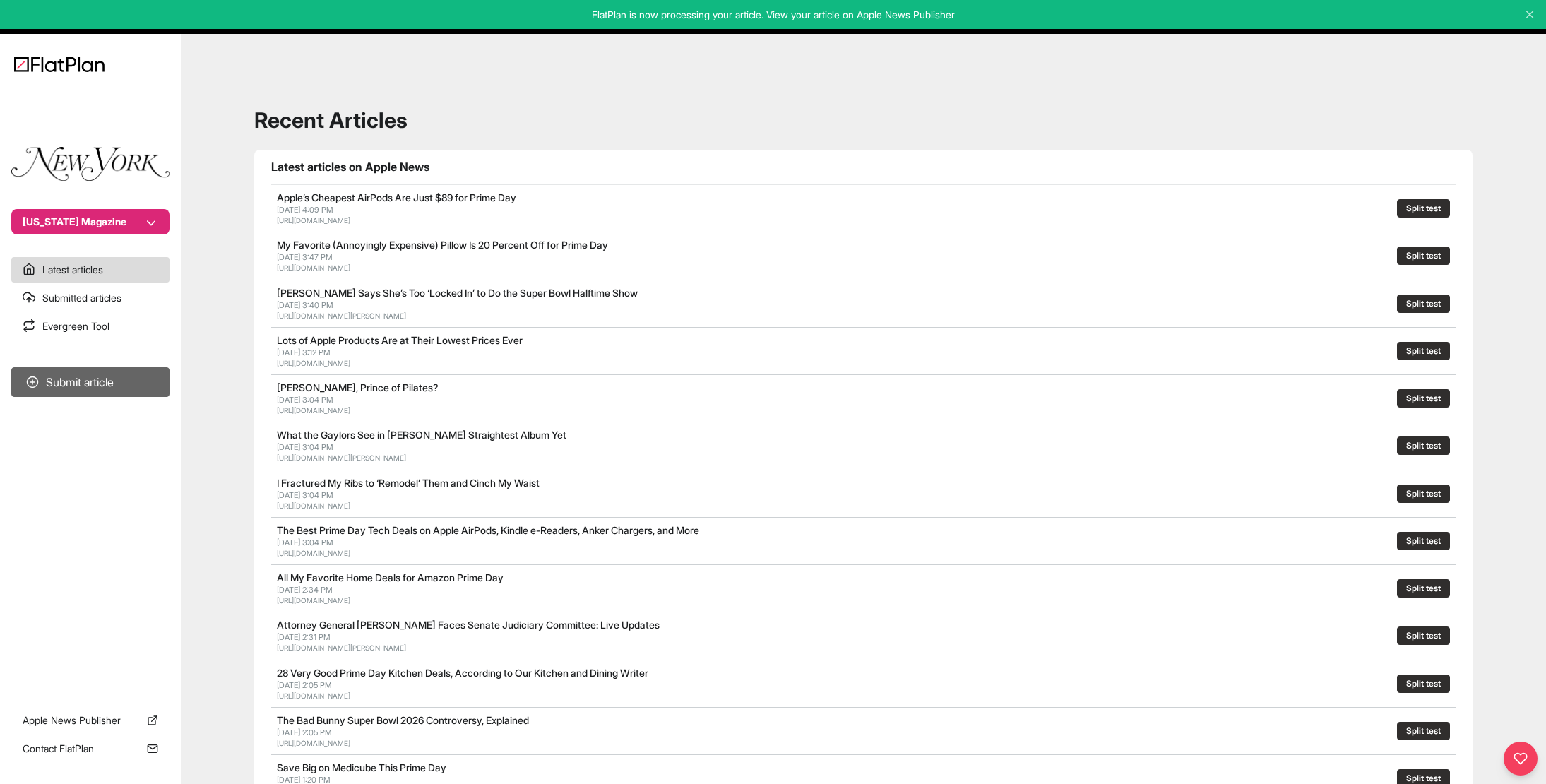
click at [62, 384] on button "Submit article" at bounding box center [90, 382] width 158 height 30
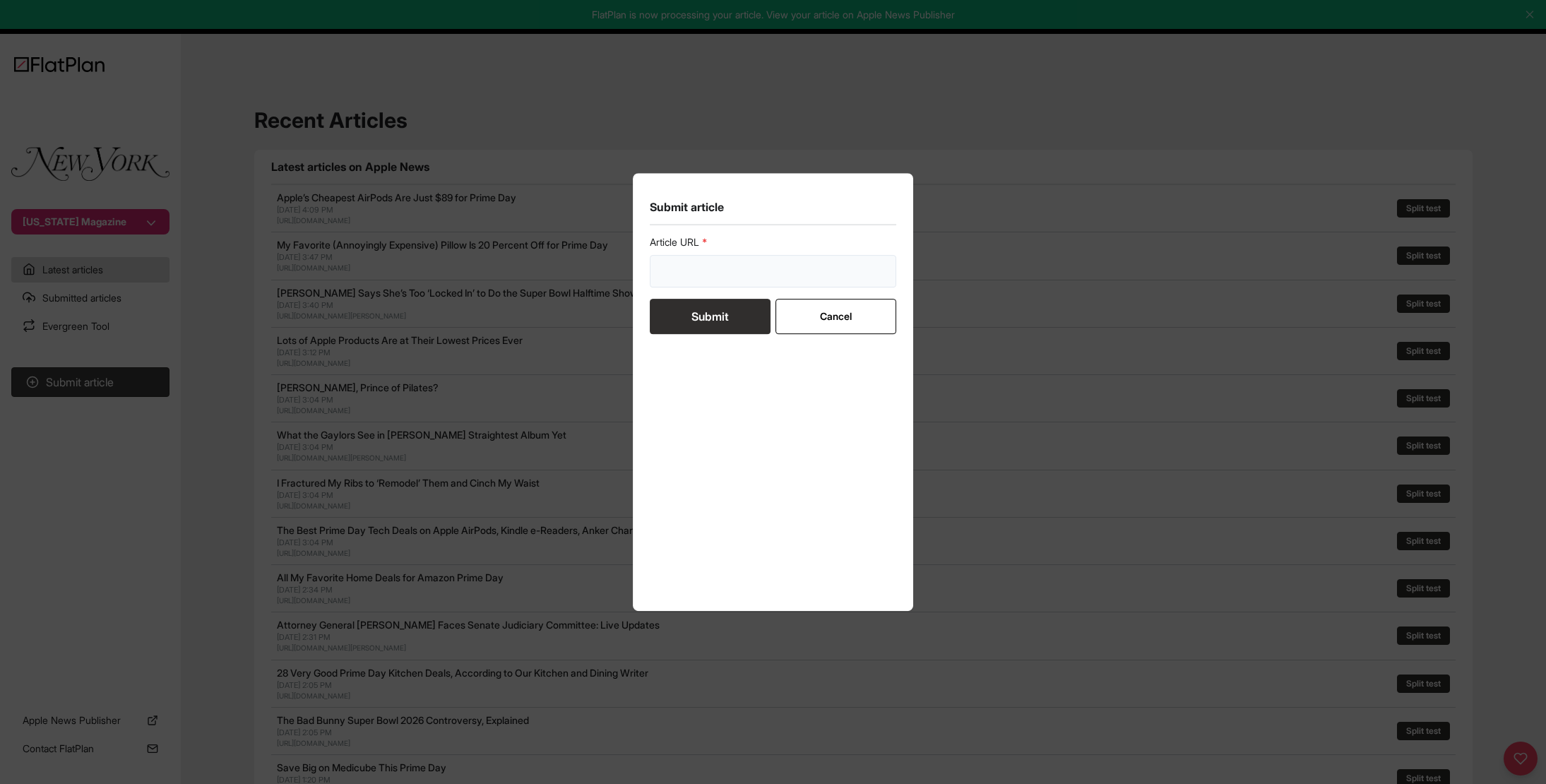
click at [718, 275] on input "url" at bounding box center [773, 271] width 247 height 33
paste input "[URL][DOMAIN_NAME]"
type input "[URL][DOMAIN_NAME]"
click at [715, 318] on button "Submit" at bounding box center [711, 316] width 121 height 36
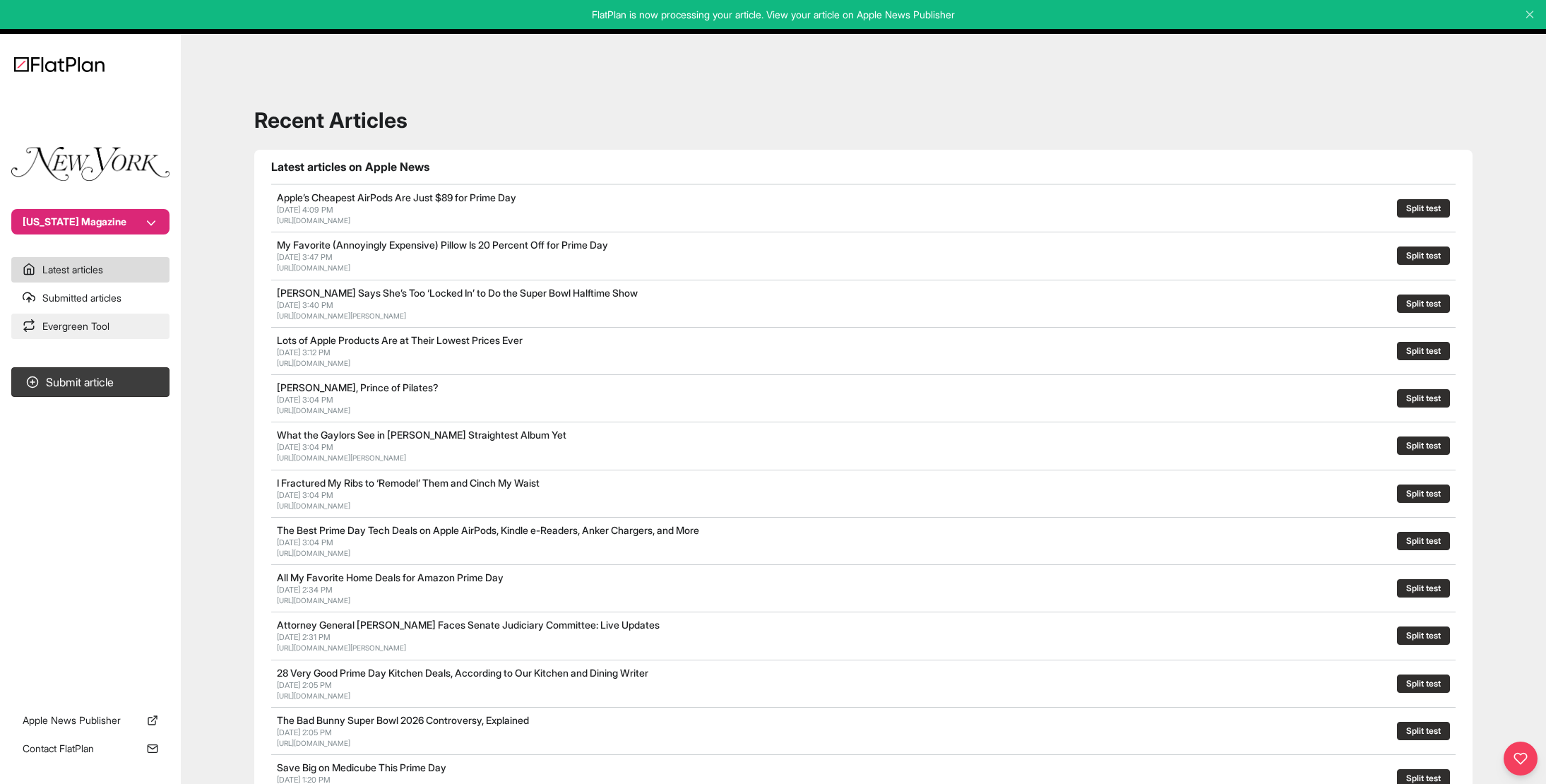
click at [55, 325] on link "Evergreen Tool" at bounding box center [90, 326] width 158 height 25
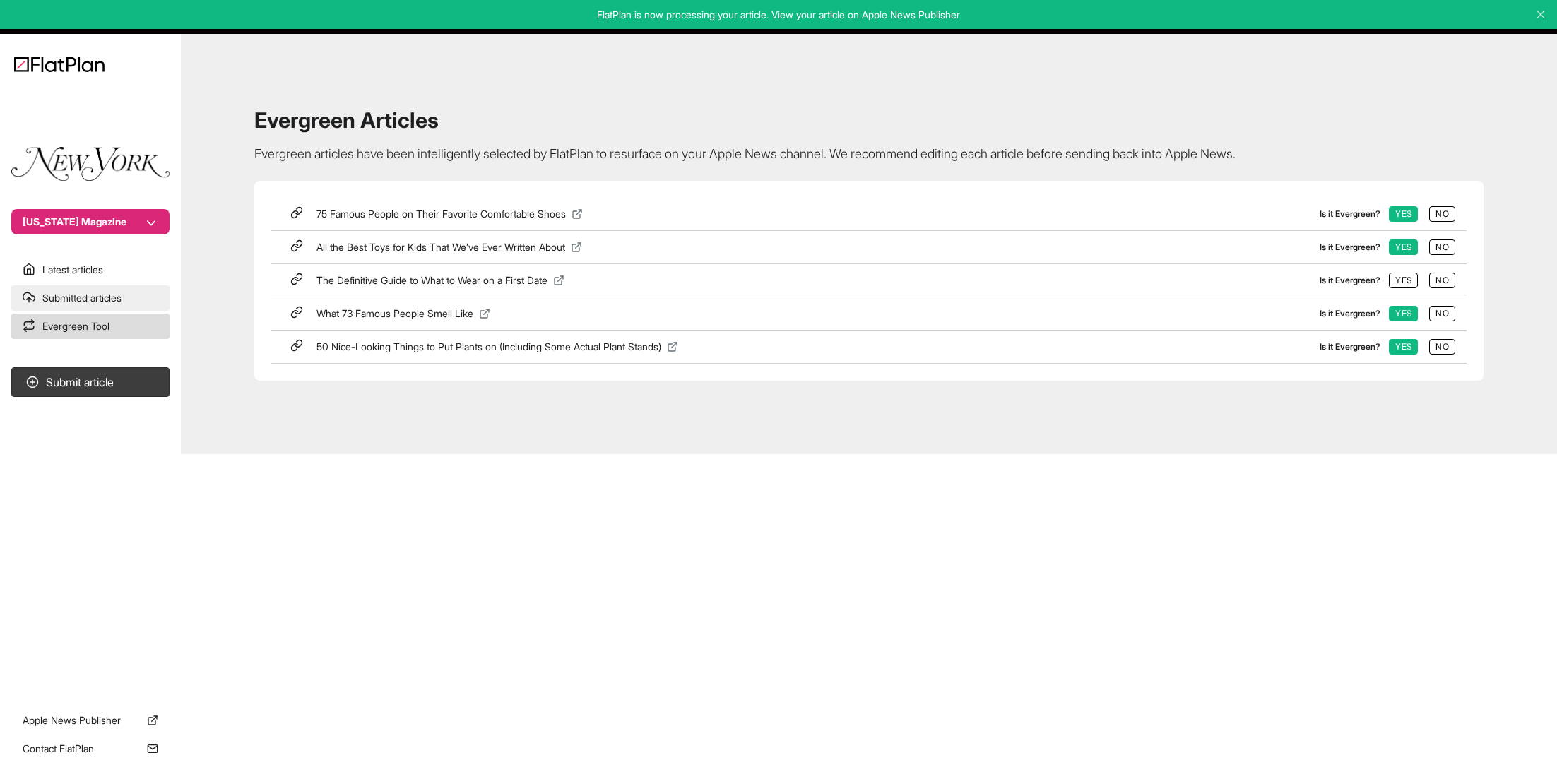
click at [59, 299] on link "Submitted articles" at bounding box center [90, 298] width 158 height 25
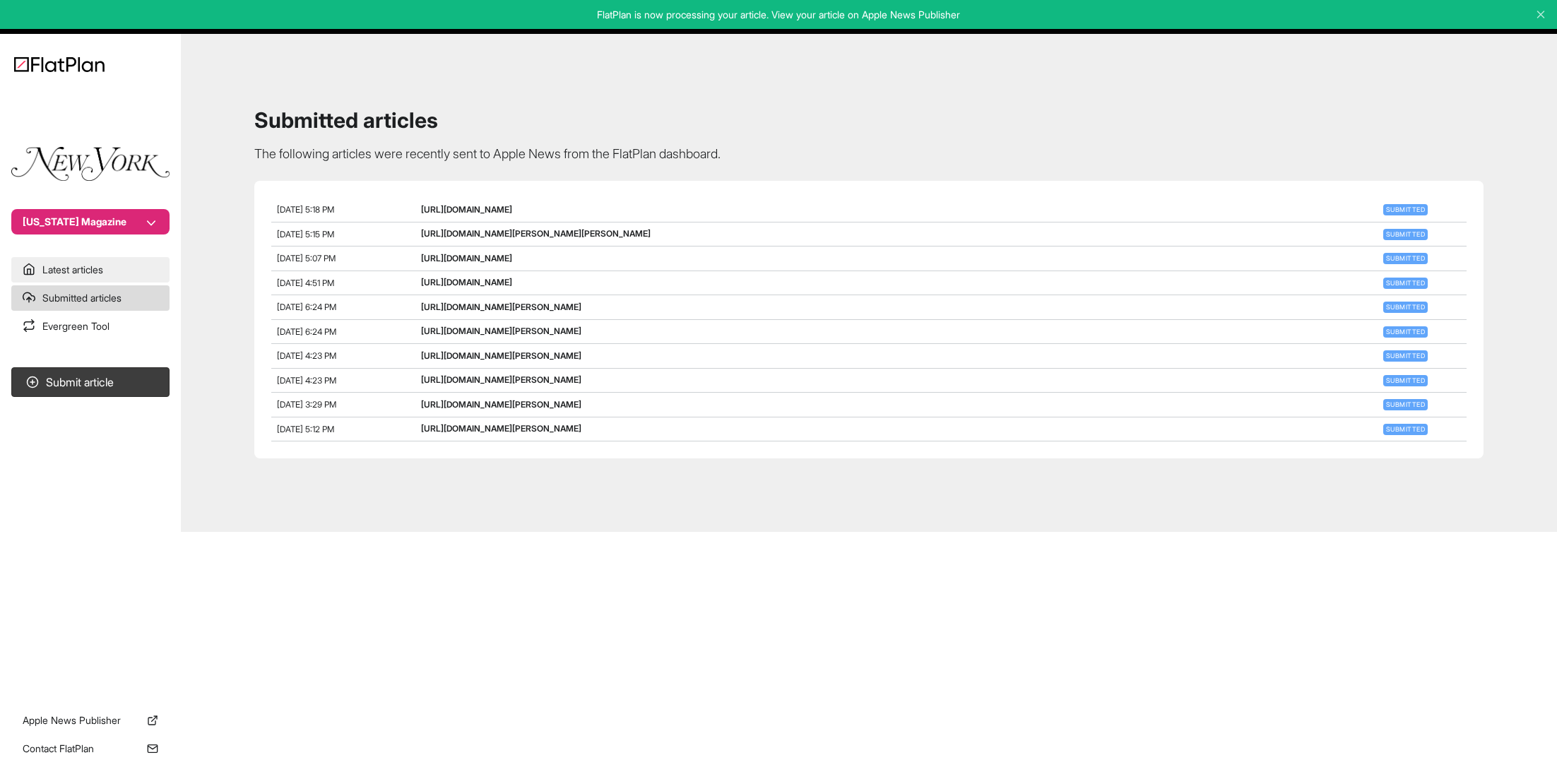
click at [73, 263] on link "Latest articles" at bounding box center [90, 269] width 158 height 25
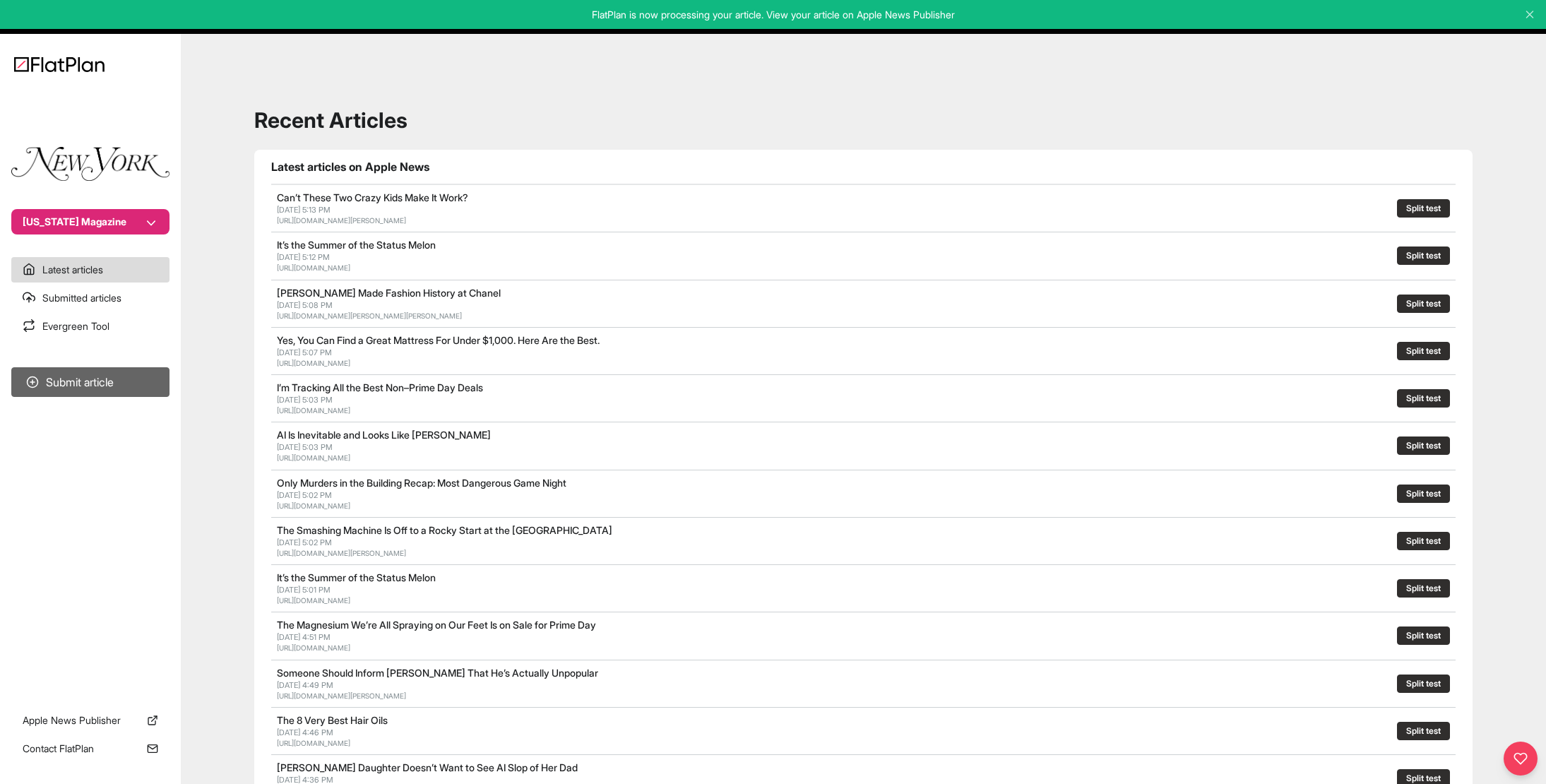
click at [69, 381] on button "Submit article" at bounding box center [90, 382] width 158 height 30
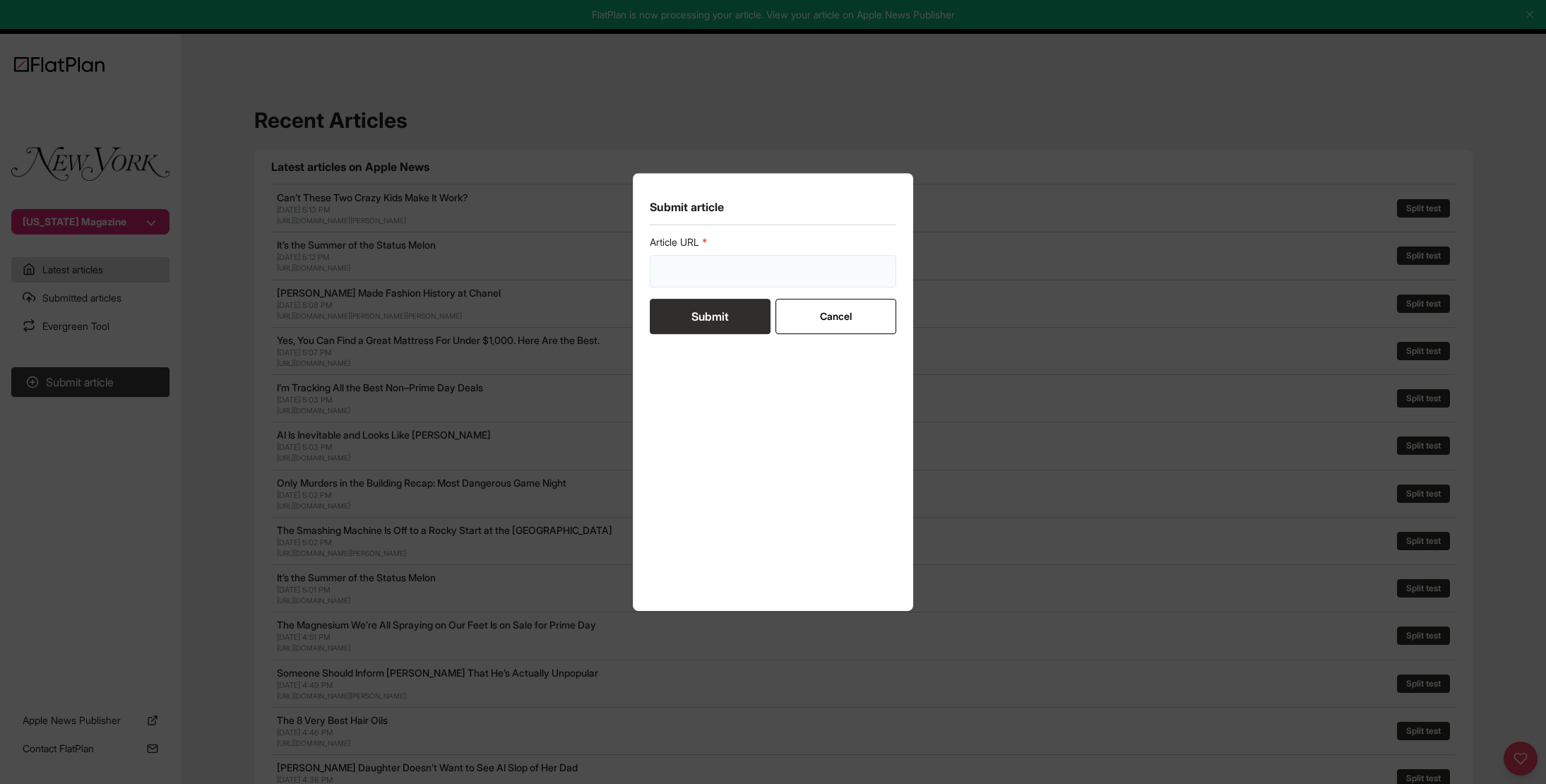
click at [730, 272] on input "url" at bounding box center [773, 271] width 247 height 33
paste input "[URL][DOMAIN_NAME]"
click at [729, 272] on input "[URL][DOMAIN_NAME]" at bounding box center [773, 271] width 247 height 33
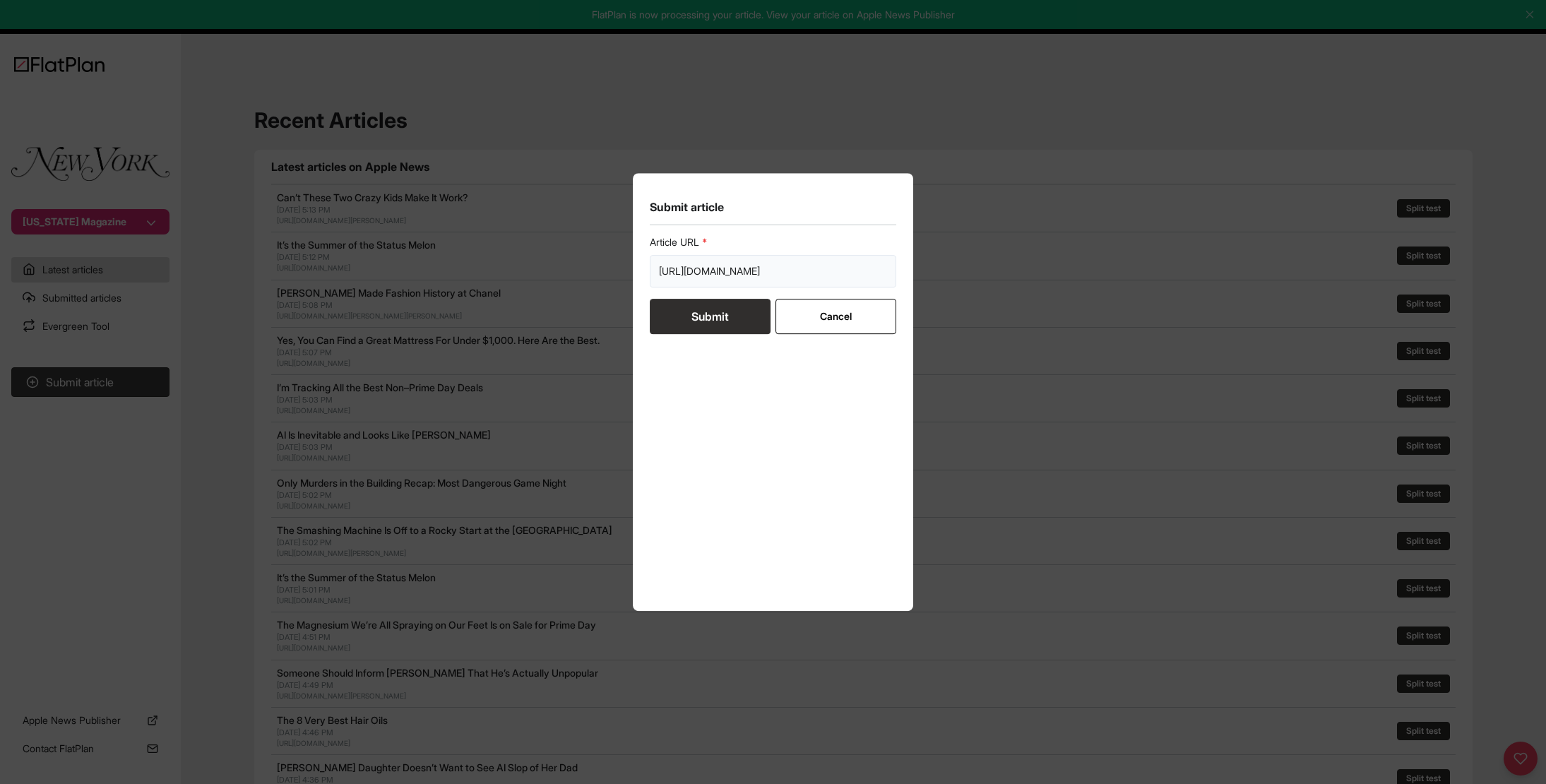
type input "[URL][DOMAIN_NAME]"
click at [717, 318] on button "Submit" at bounding box center [711, 316] width 121 height 36
